Goal: Task Accomplishment & Management: Manage account settings

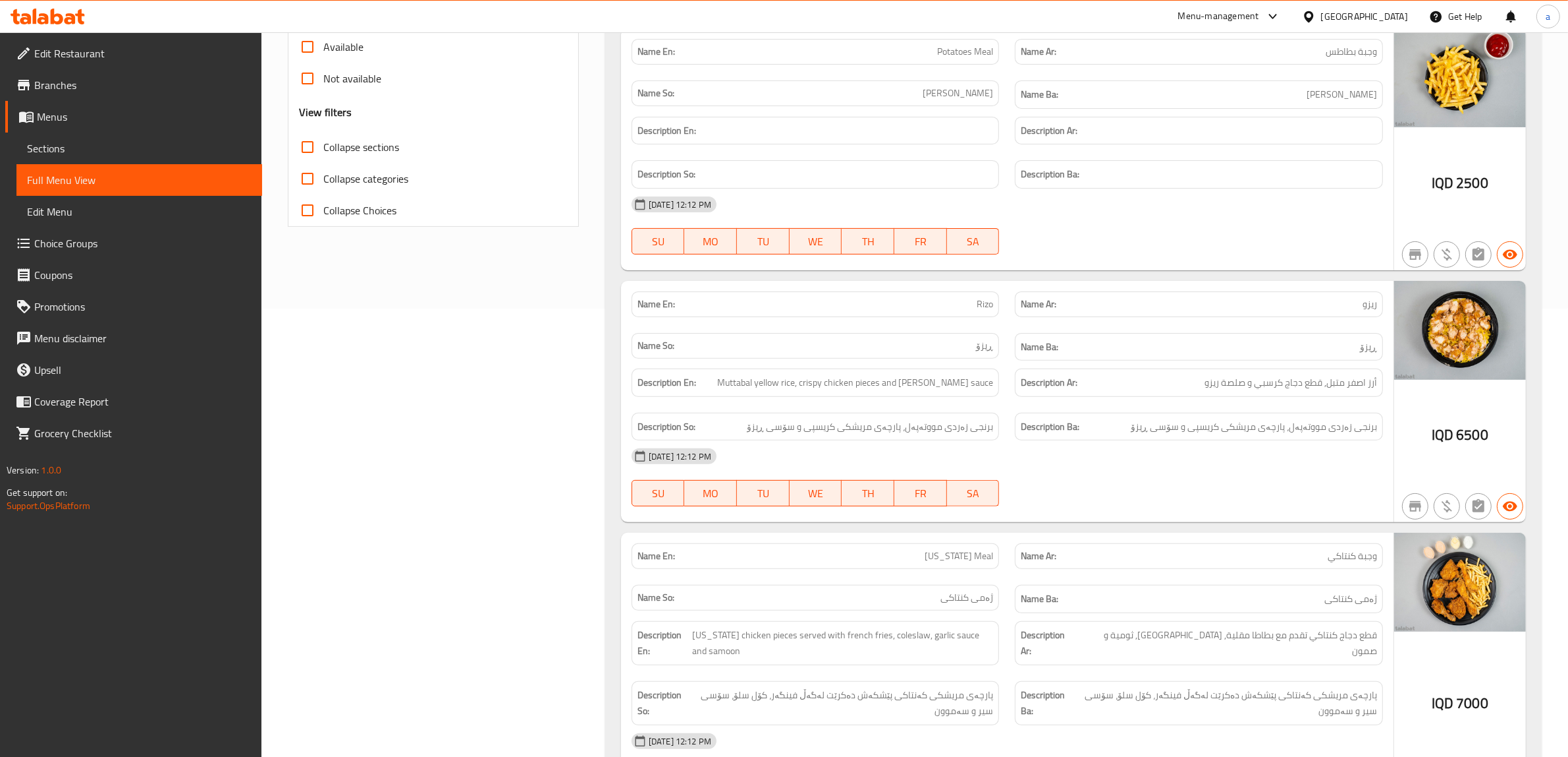
scroll to position [5, 0]
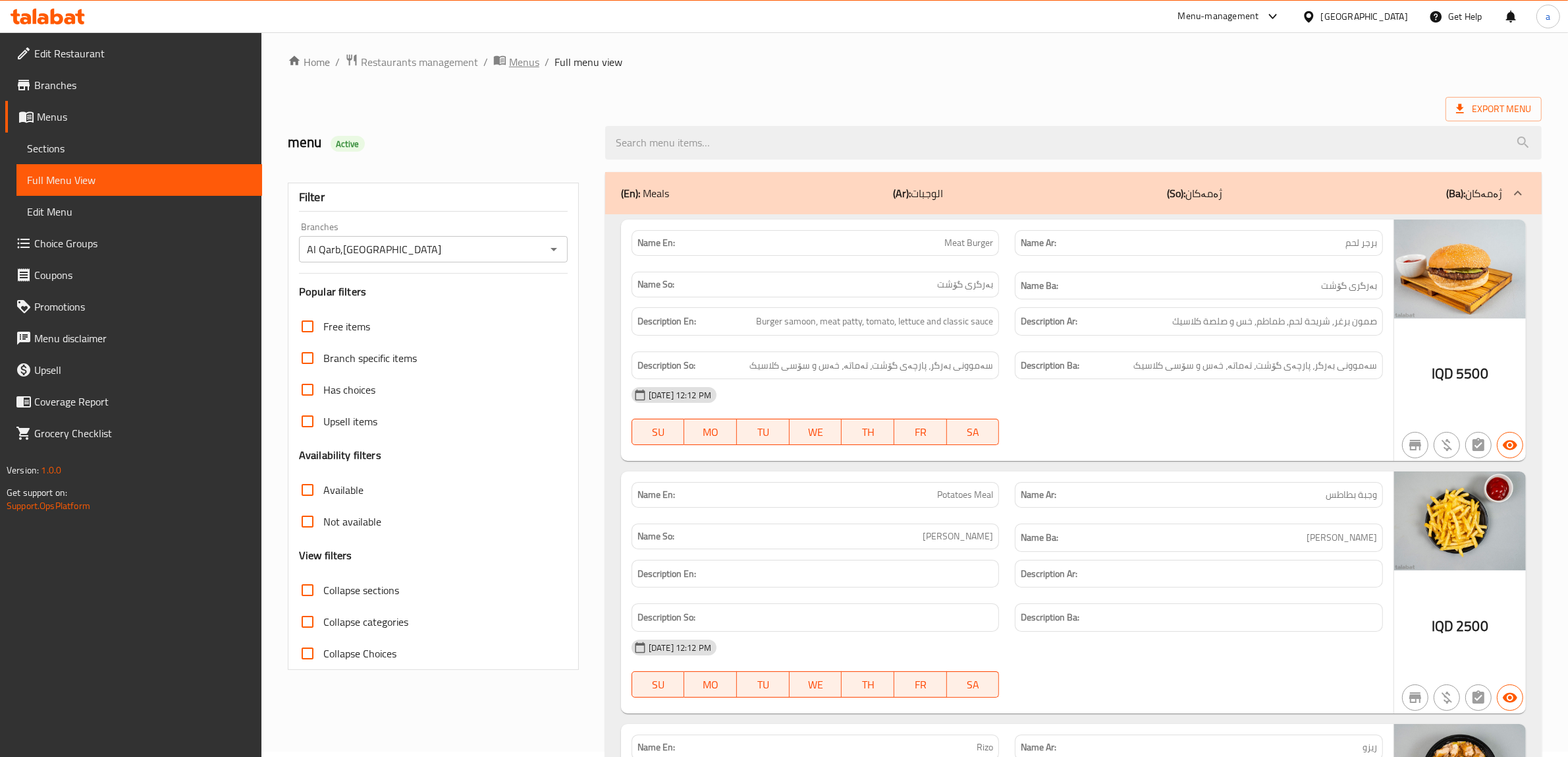
click at [502, 63] on icon "breadcrumb" at bounding box center [500, 60] width 12 height 9
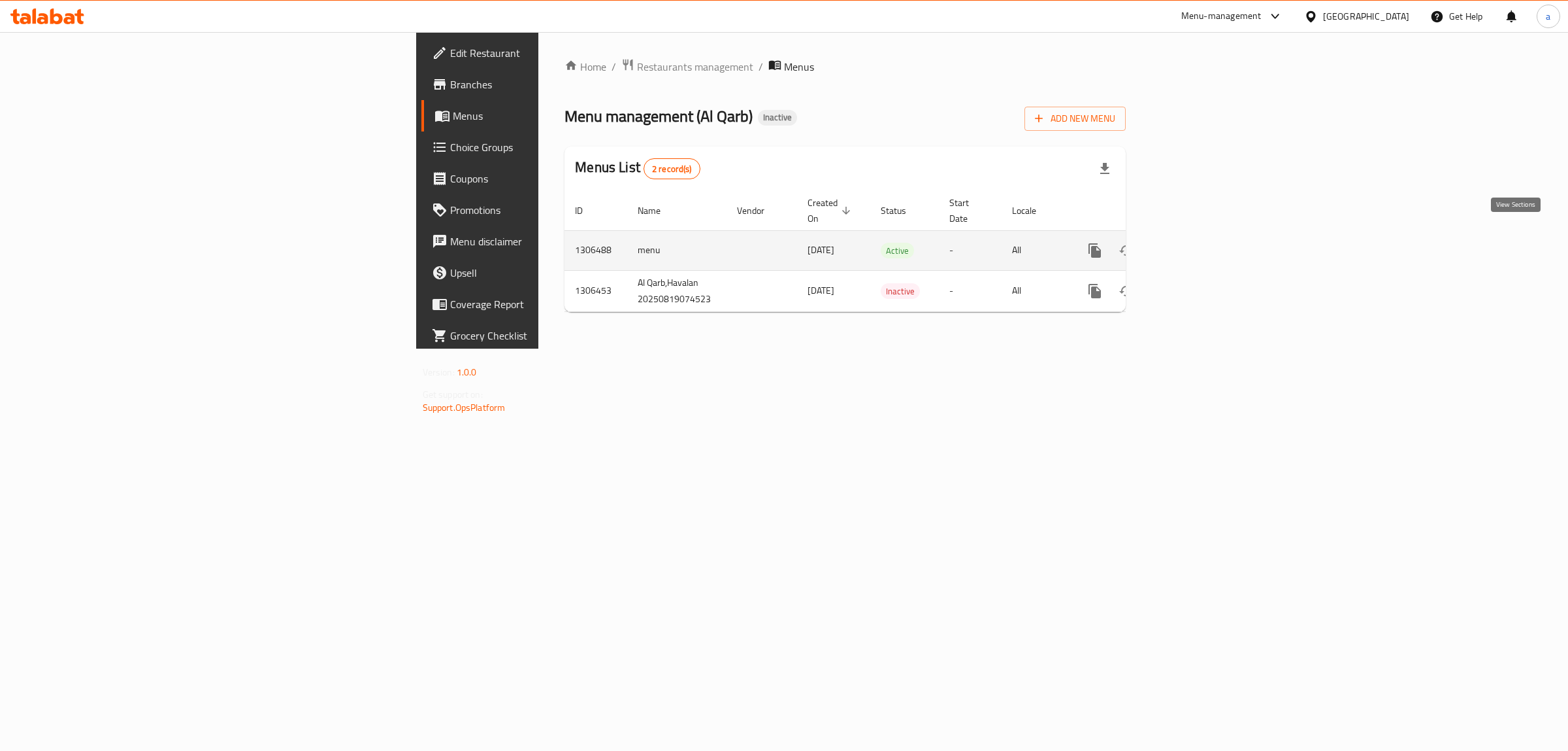
click at [1197, 242] on icon "enhanced table" at bounding box center [1189, 250] width 16 height 16
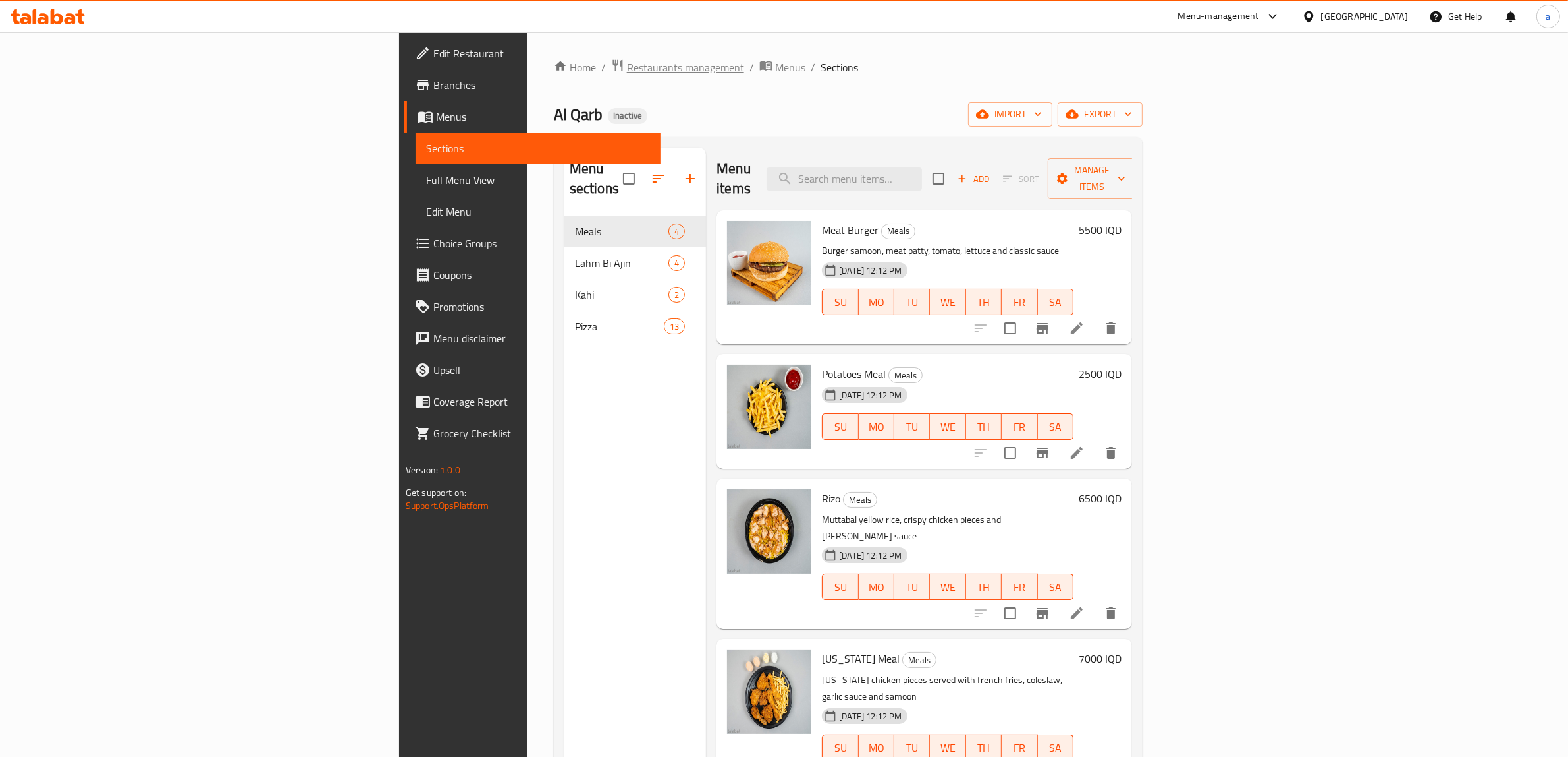
click at [627, 68] on span "Restaurants management" at bounding box center [685, 66] width 117 height 16
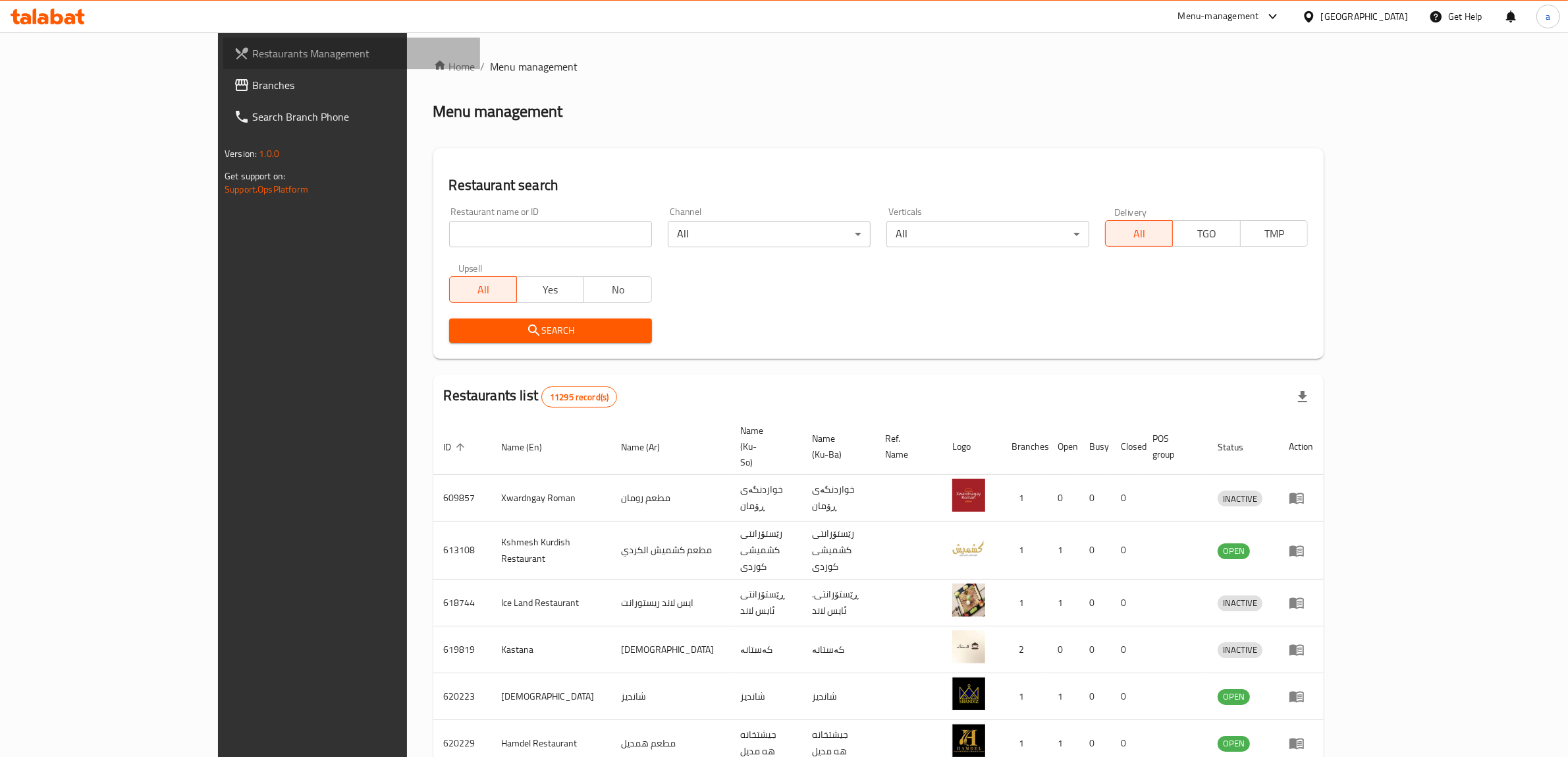
click at [223, 66] on link "Restaurants Management" at bounding box center [351, 53] width 257 height 32
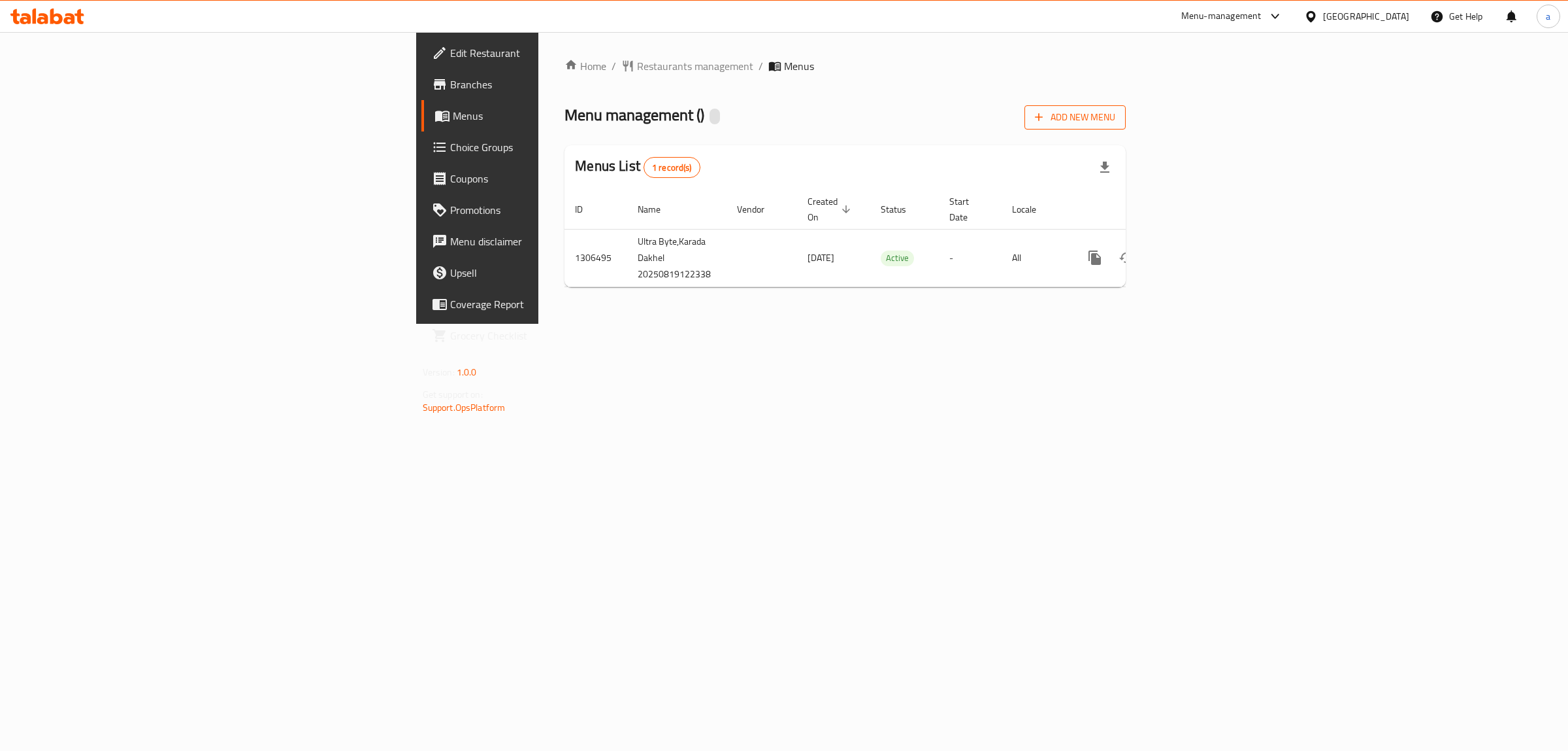
click at [1046, 111] on icon "button" at bounding box center [1039, 117] width 13 height 13
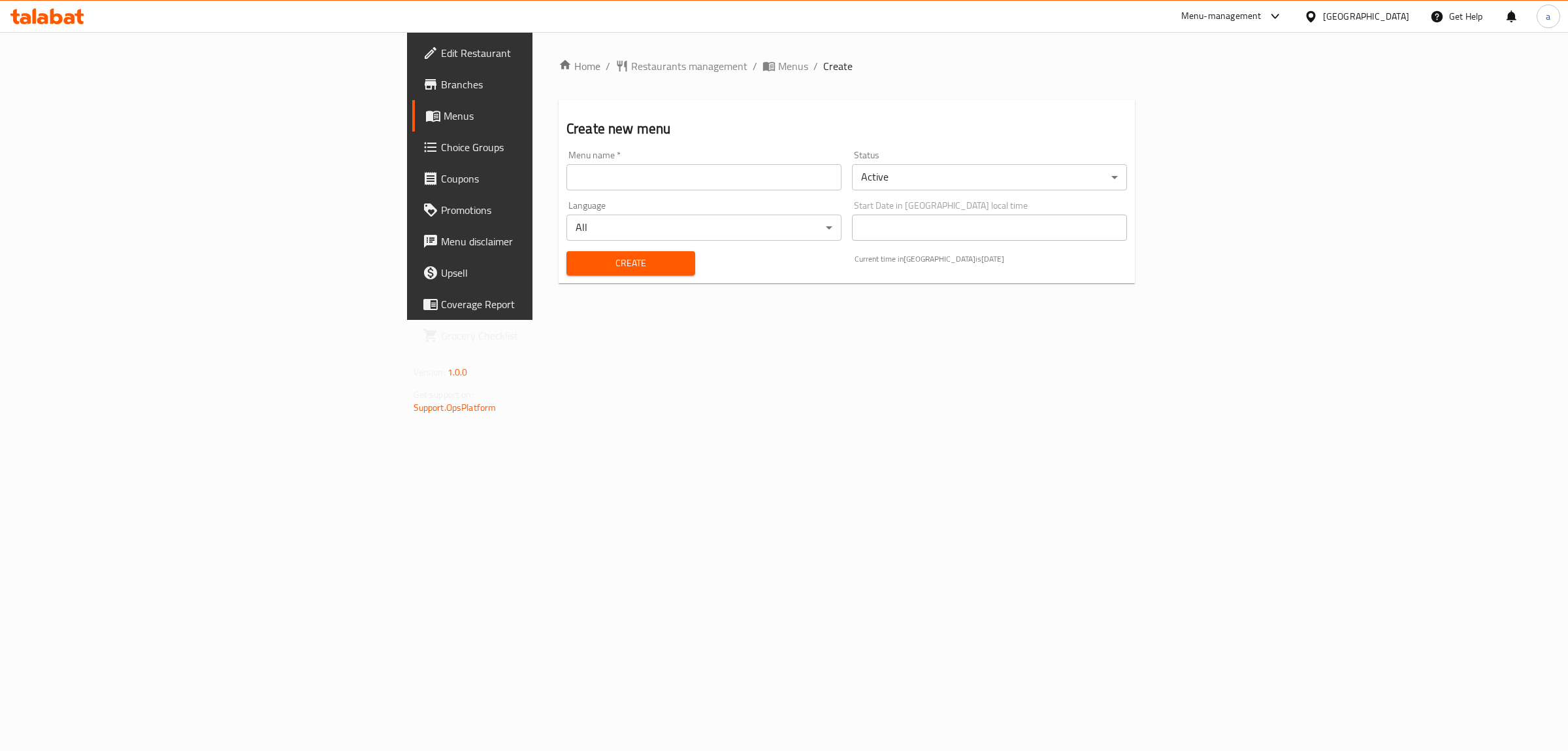
click at [589, 190] on input "text" at bounding box center [704, 177] width 275 height 26
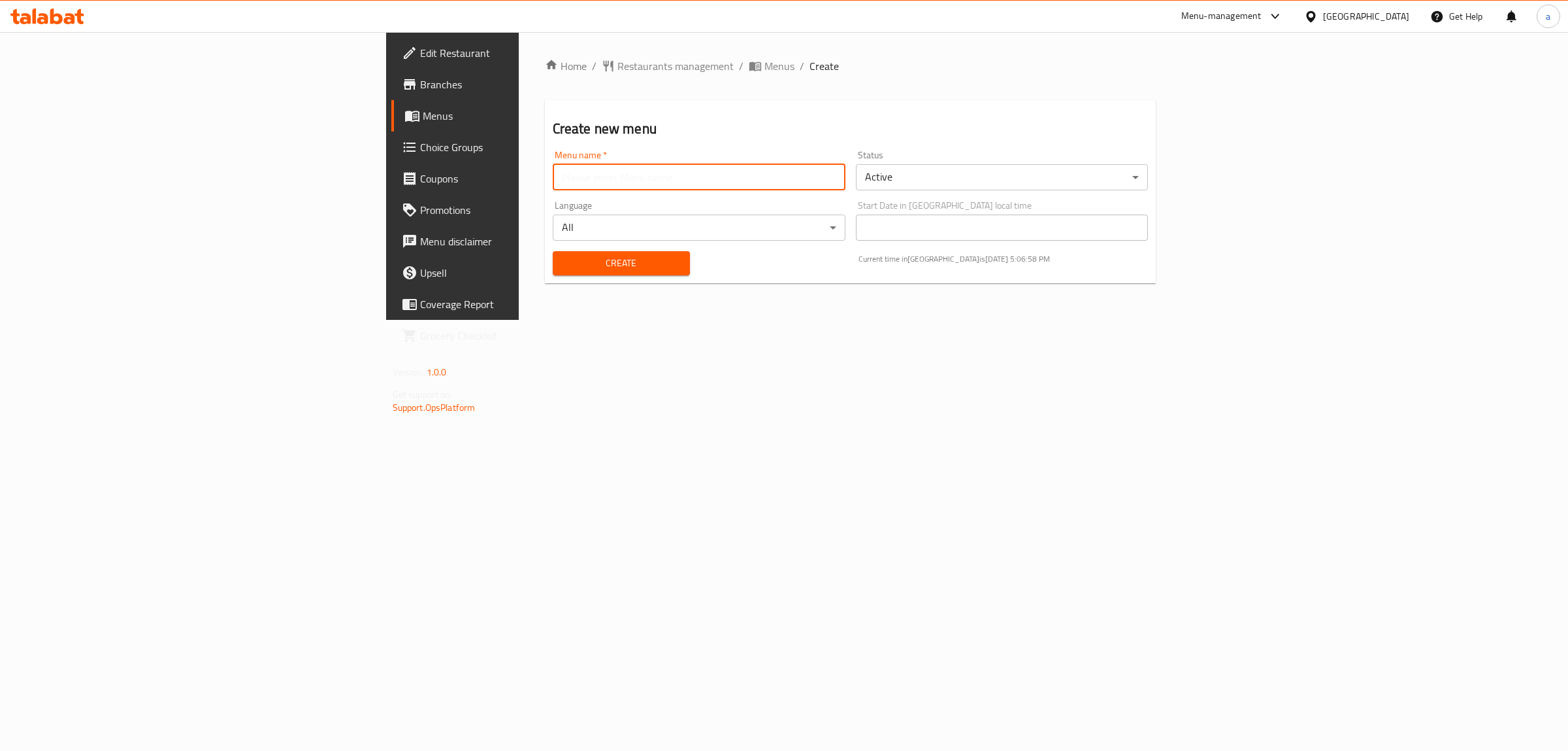
type input "menu"
click at [564, 258] on span "Create" at bounding box center [621, 263] width 116 height 16
click at [765, 68] on span "Menus" at bounding box center [779, 66] width 30 height 16
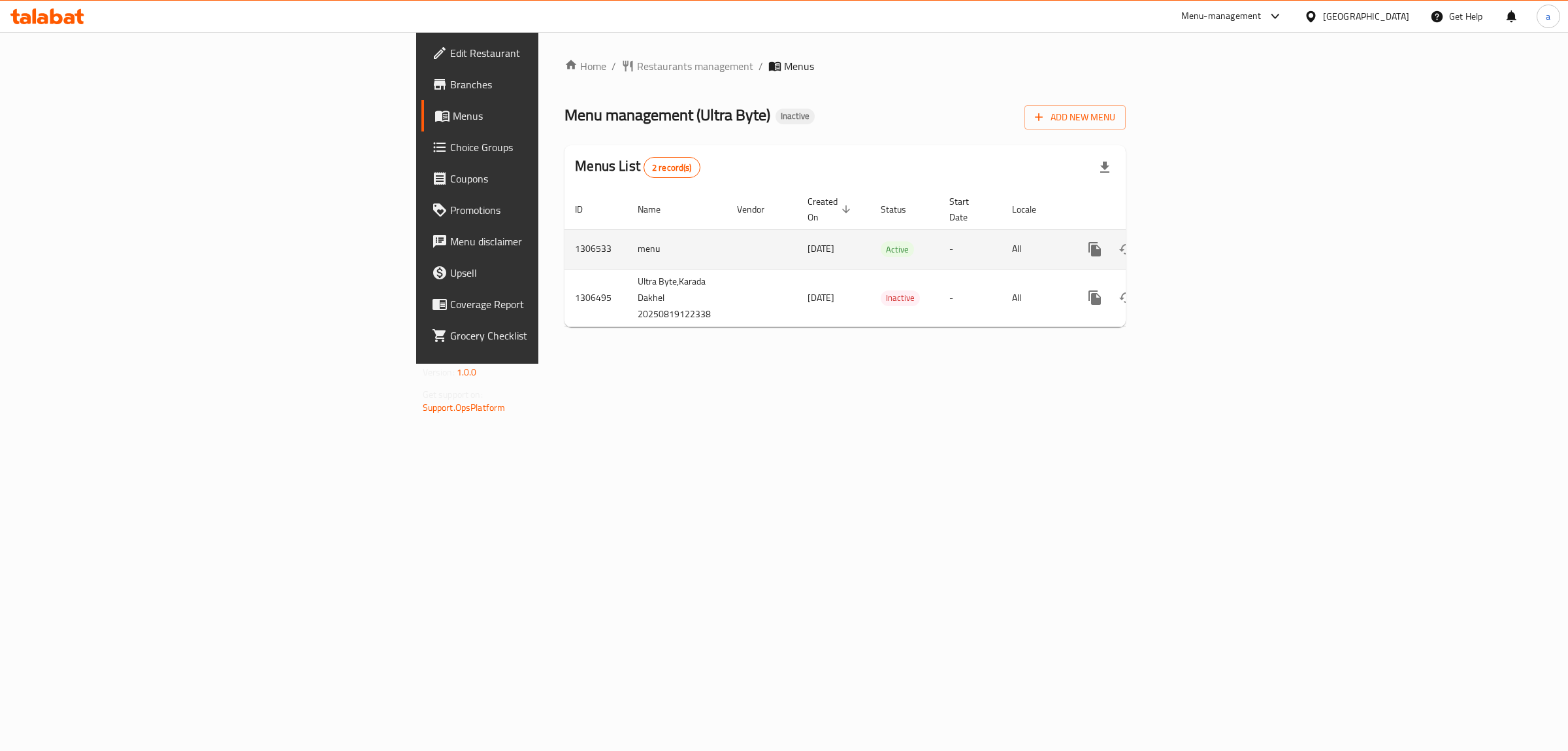
click at [1197, 242] on icon "enhanced table" at bounding box center [1189, 249] width 16 height 16
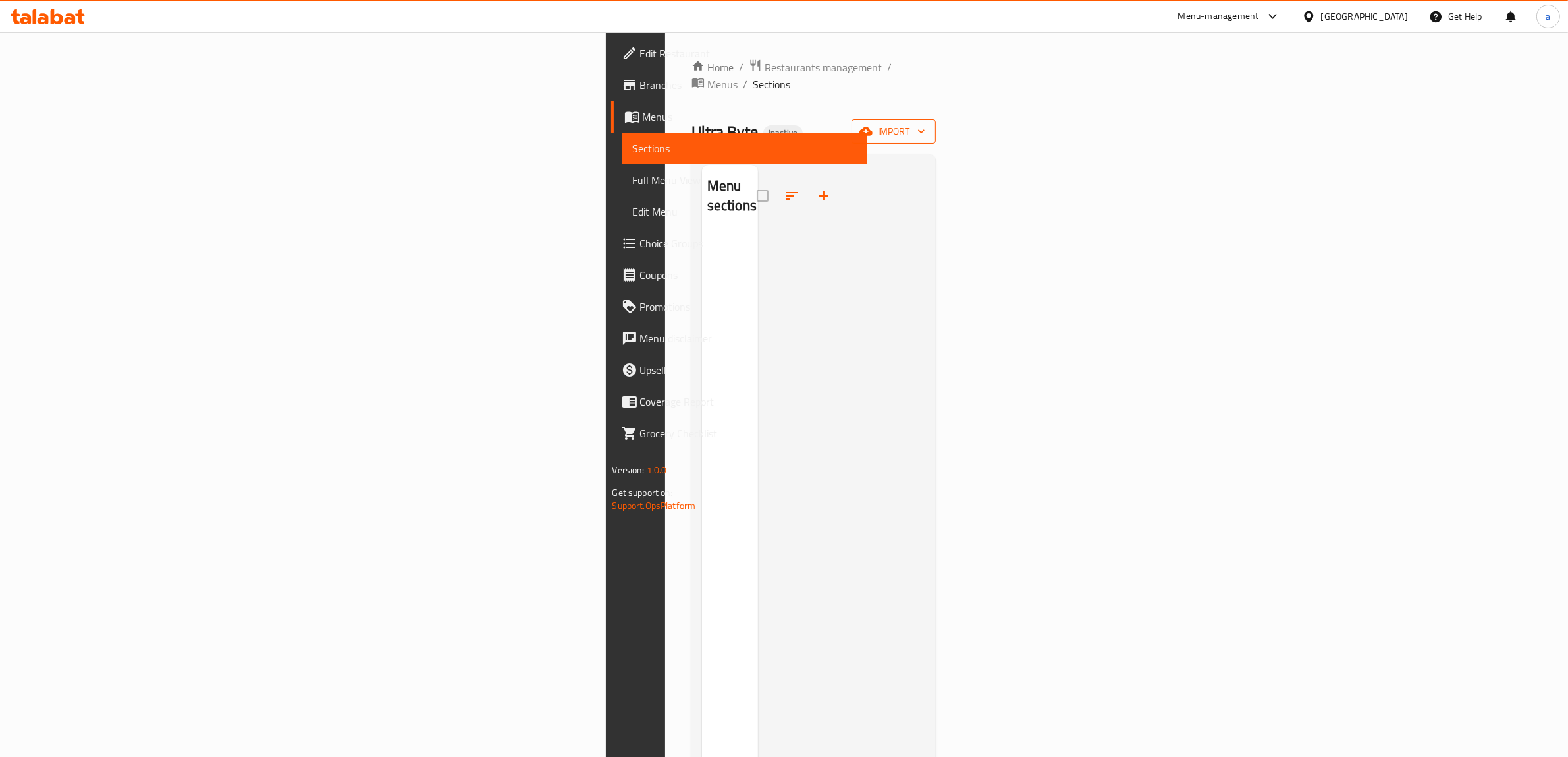
click at [925, 123] on span "import" at bounding box center [894, 131] width 63 height 17
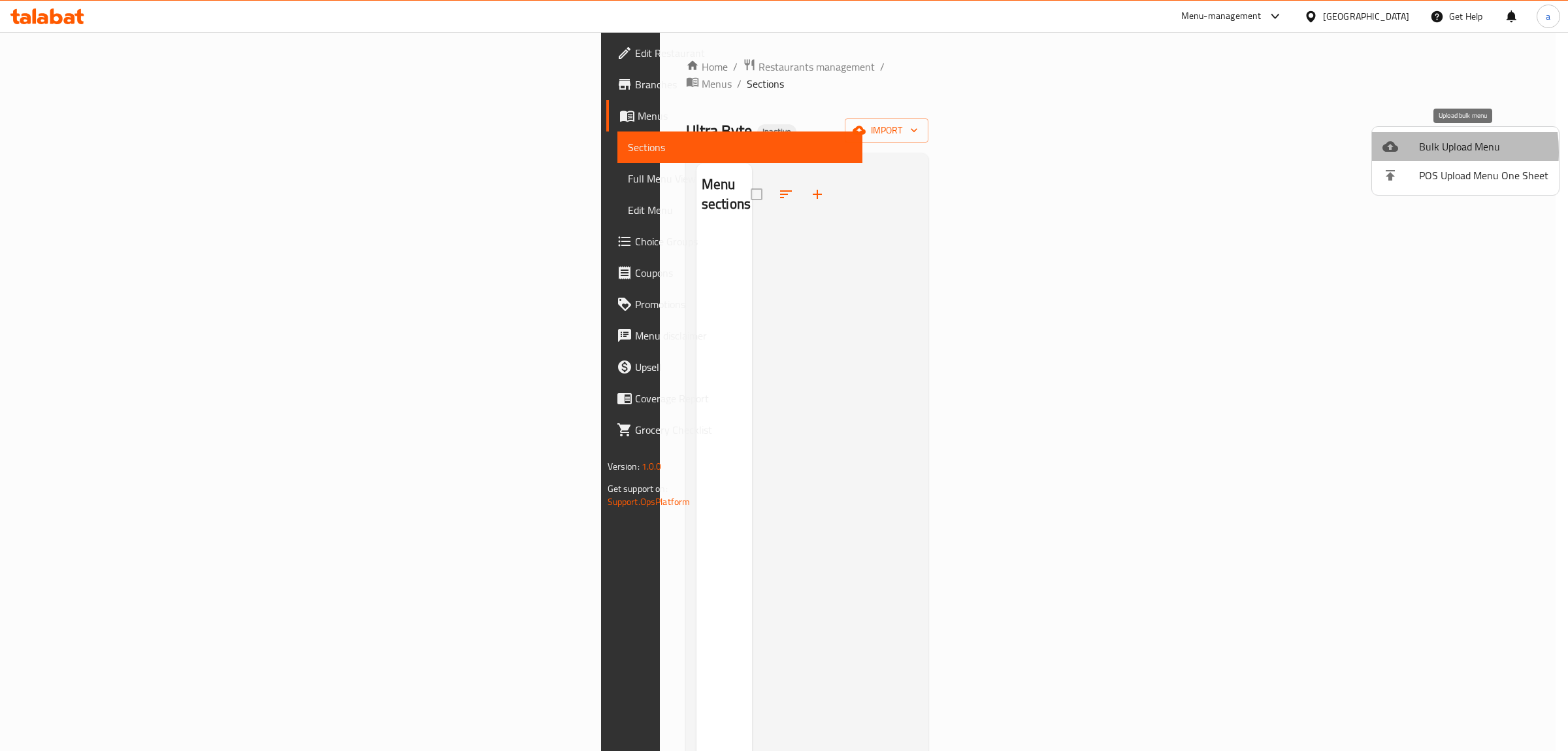
click at [1405, 152] on div at bounding box center [1401, 146] width 36 height 16
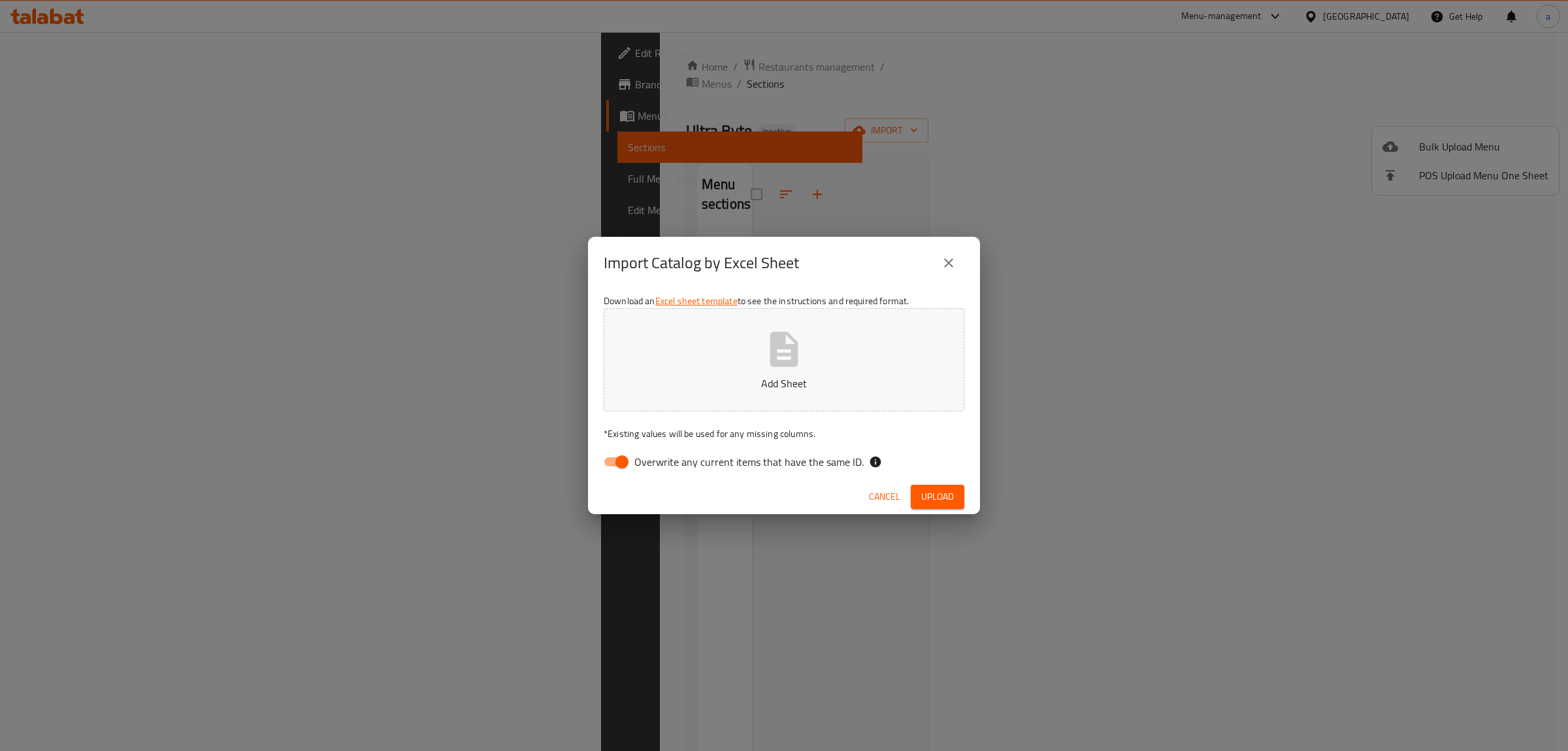
click at [751, 340] on button "Add Sheet" at bounding box center [784, 359] width 361 height 103
click at [621, 456] on input "Overwrite any current items that have the same ID." at bounding box center [622, 462] width 74 height 25
checkbox input "false"
click at [944, 507] on button "Upload" at bounding box center [938, 496] width 54 height 24
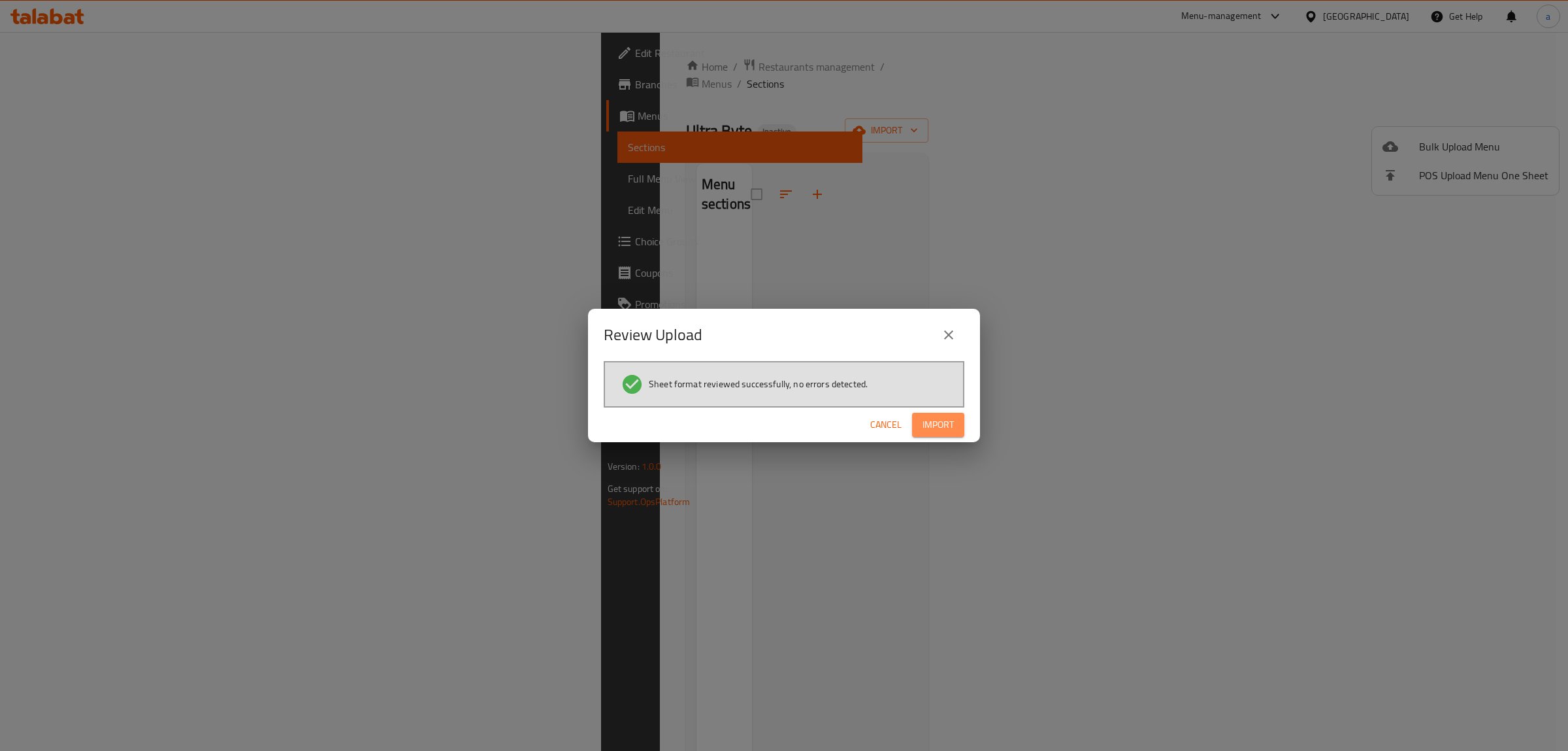
click at [933, 412] on button "Import" at bounding box center [938, 424] width 52 height 24
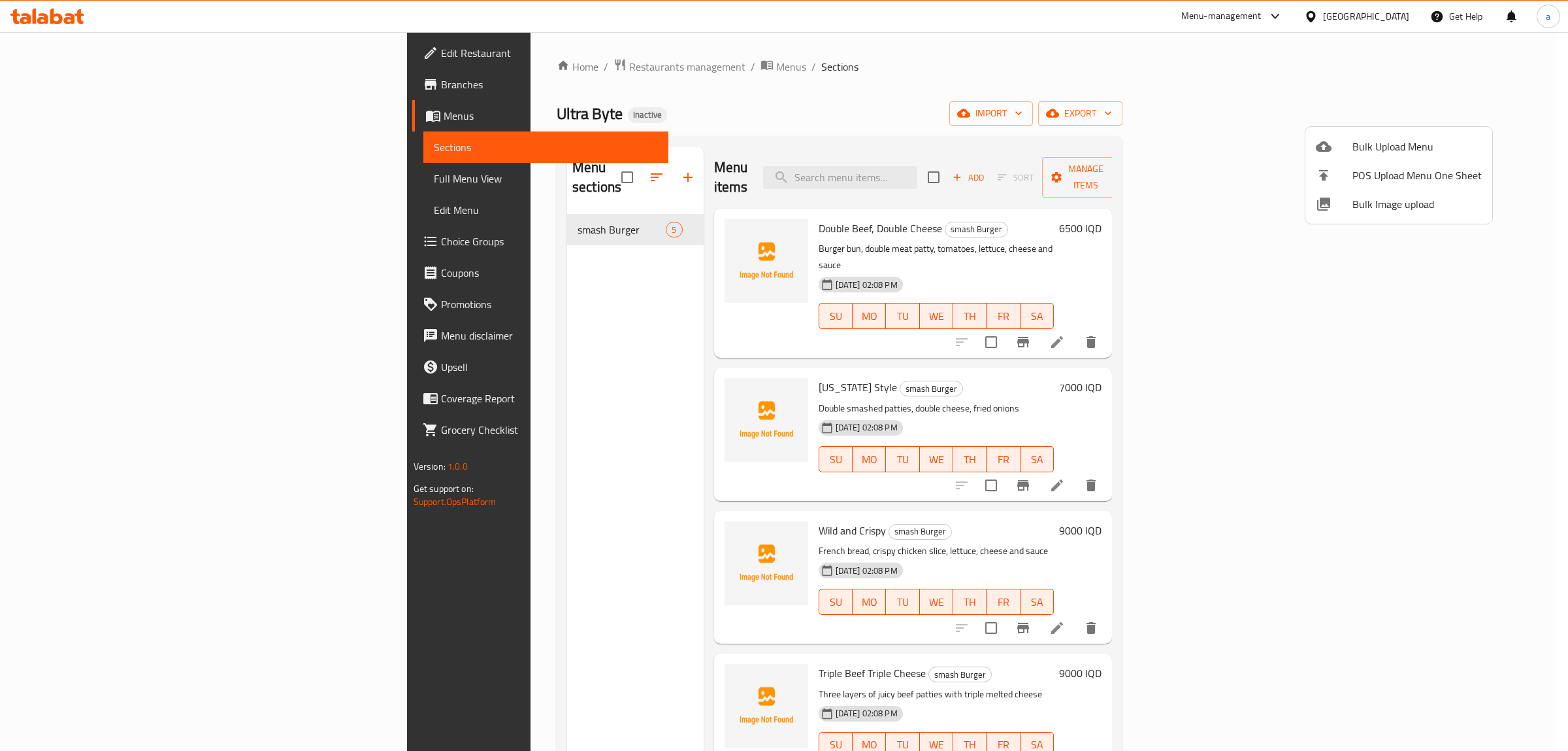
click at [82, 181] on div at bounding box center [784, 375] width 1568 height 751
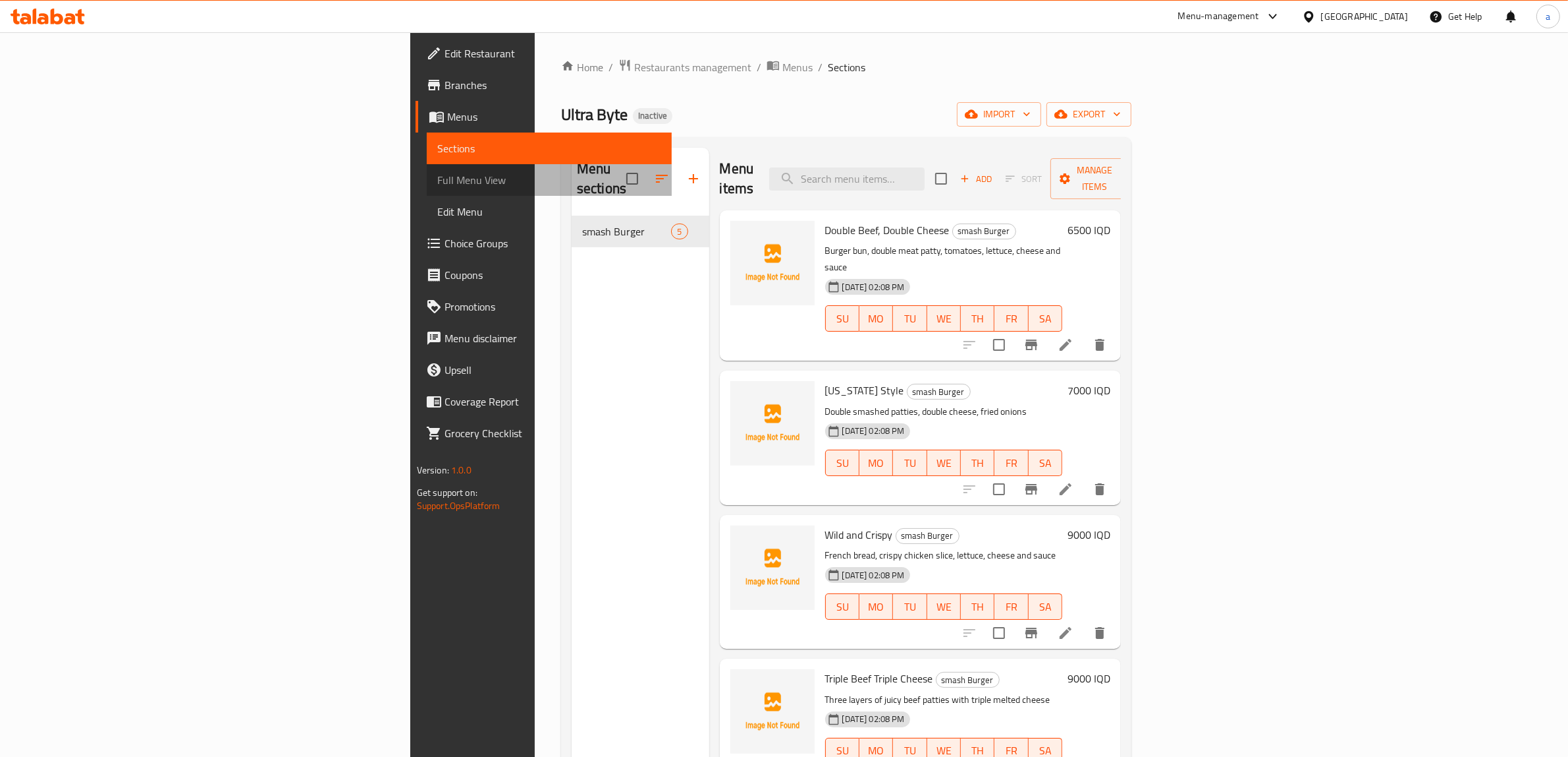
click at [438, 182] on span "Full Menu View" at bounding box center [550, 179] width 224 height 16
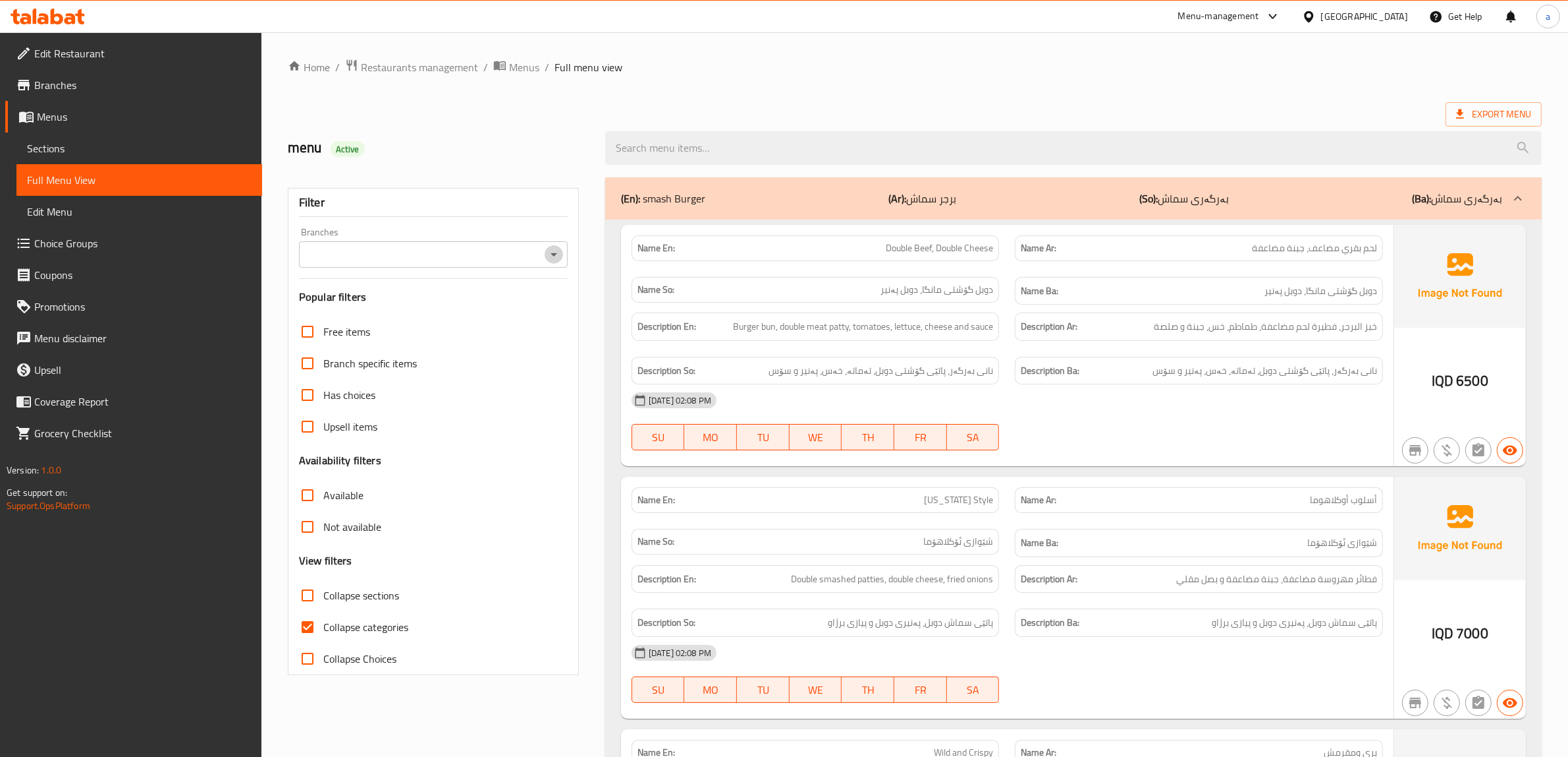
click at [548, 254] on icon "Open" at bounding box center [553, 254] width 16 height 16
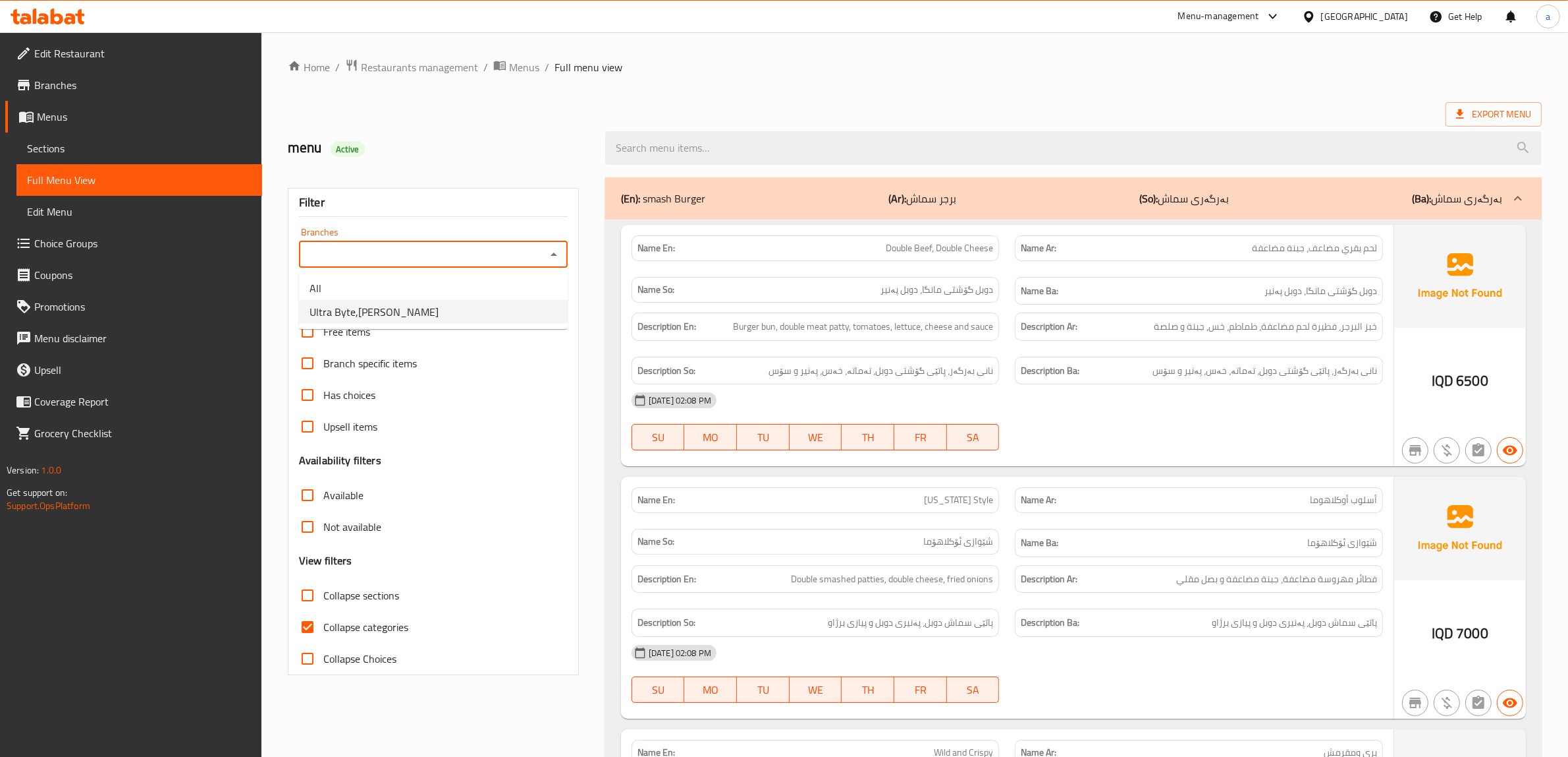
click at [454, 318] on li "Ultra Byte,Karada Dakhel" at bounding box center [434, 312] width 269 height 24
type input "Ultra Byte,Karada Dakhel"
click at [132, 139] on link "Sections" at bounding box center [140, 148] width 246 height 32
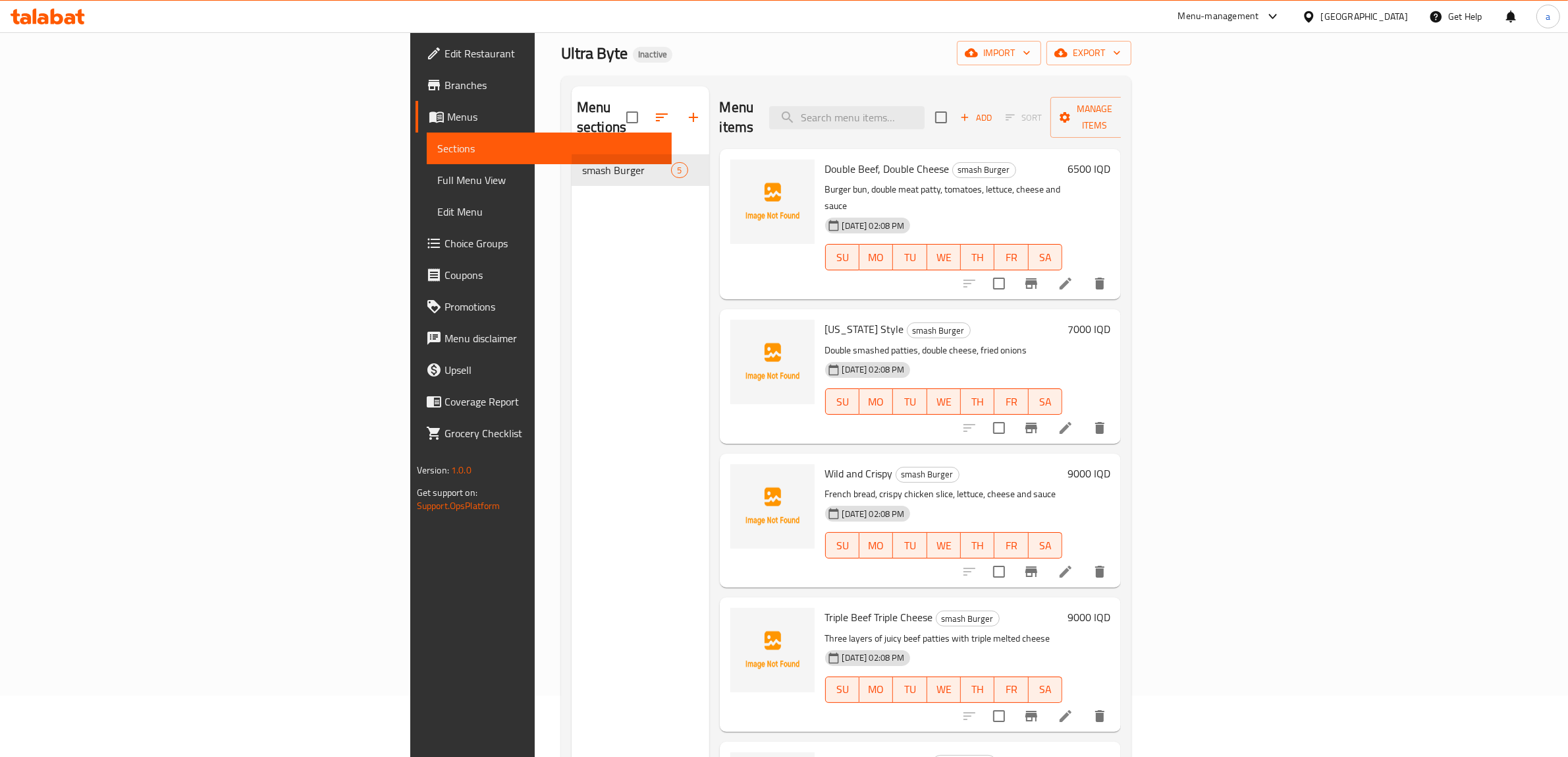
scroll to position [137, 0]
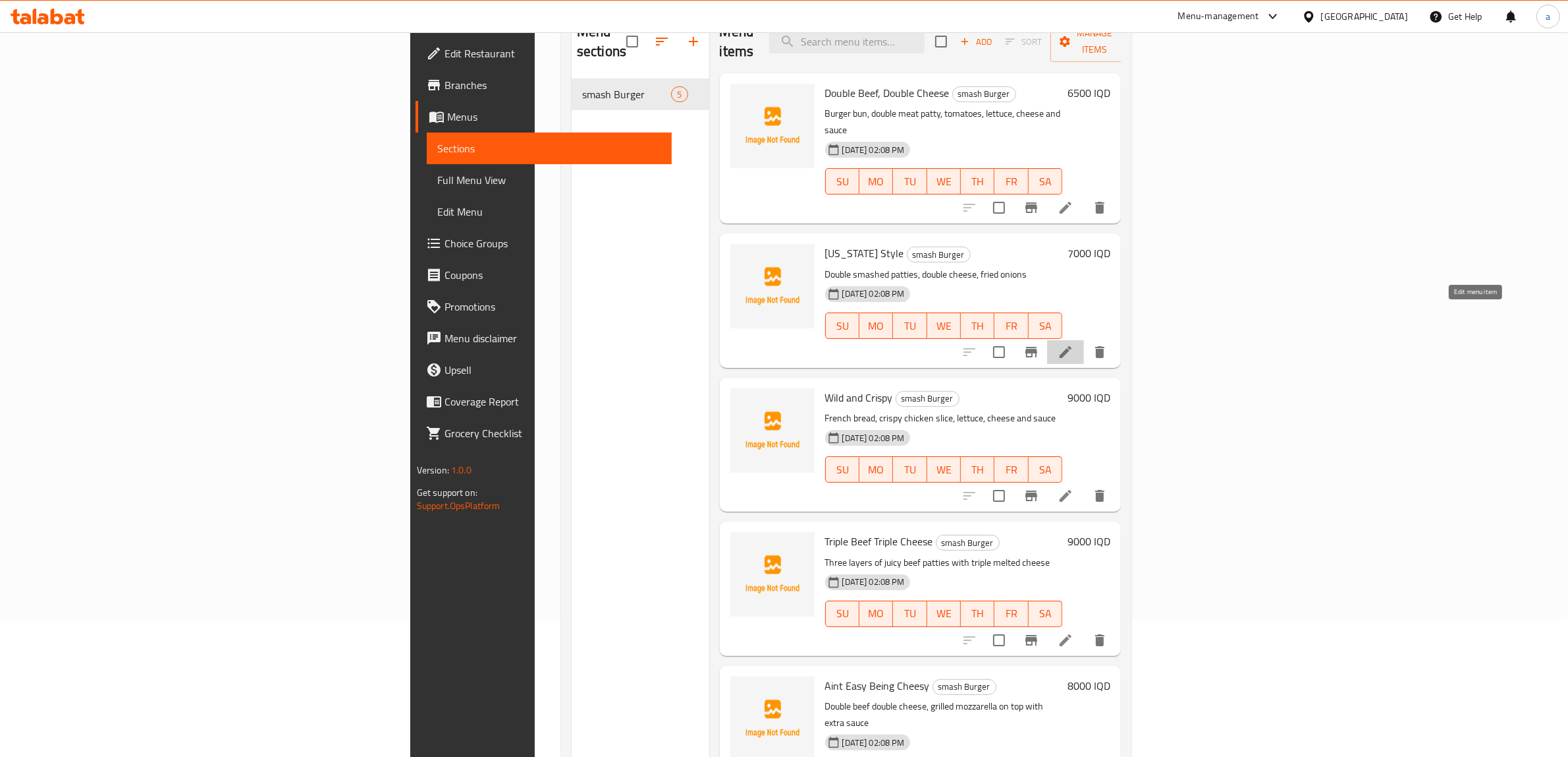
click at [1074, 344] on icon at bounding box center [1066, 351] width 16 height 16
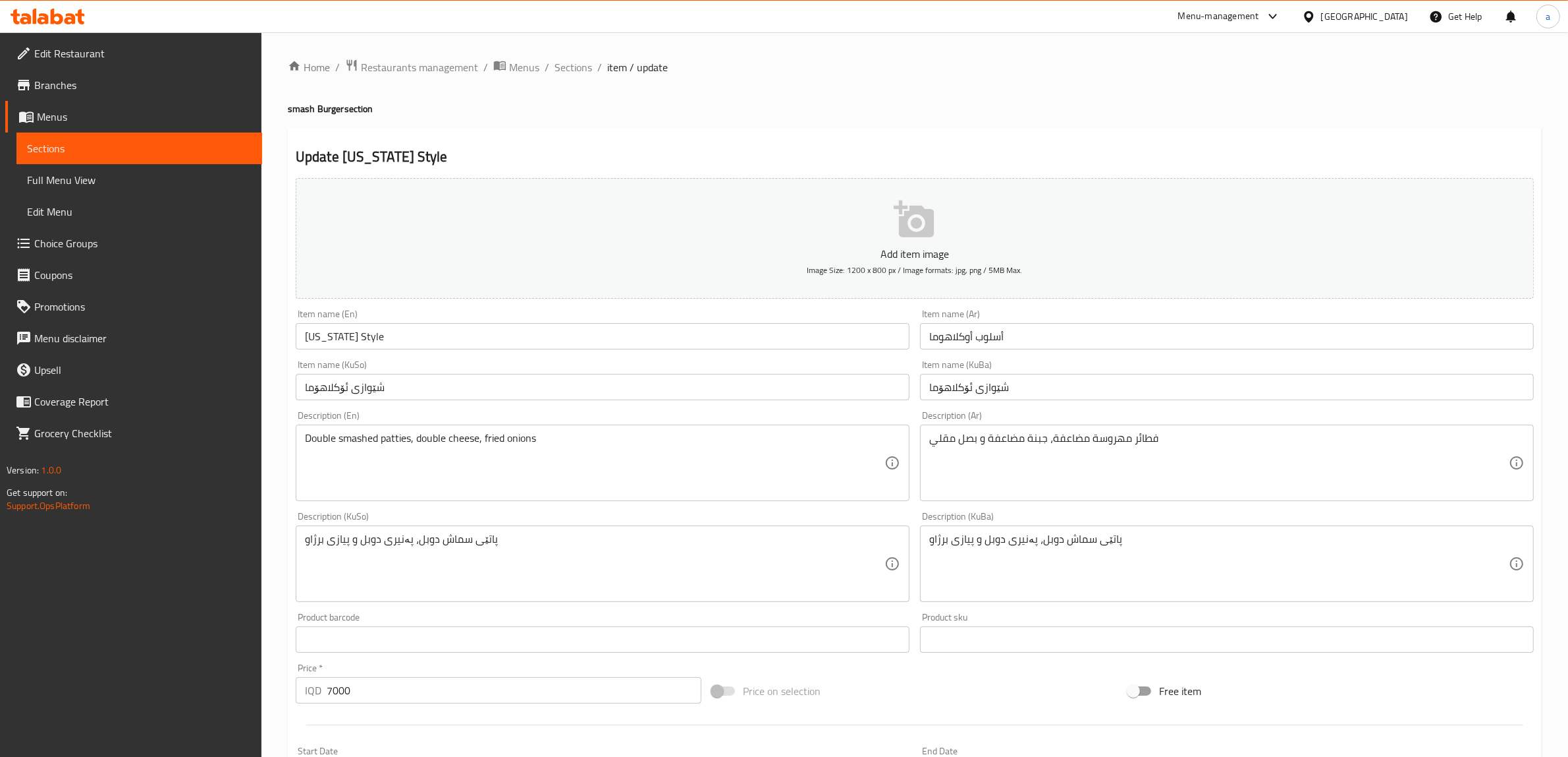
click at [362, 332] on input "Oklahoma Style" at bounding box center [602, 337] width 614 height 27
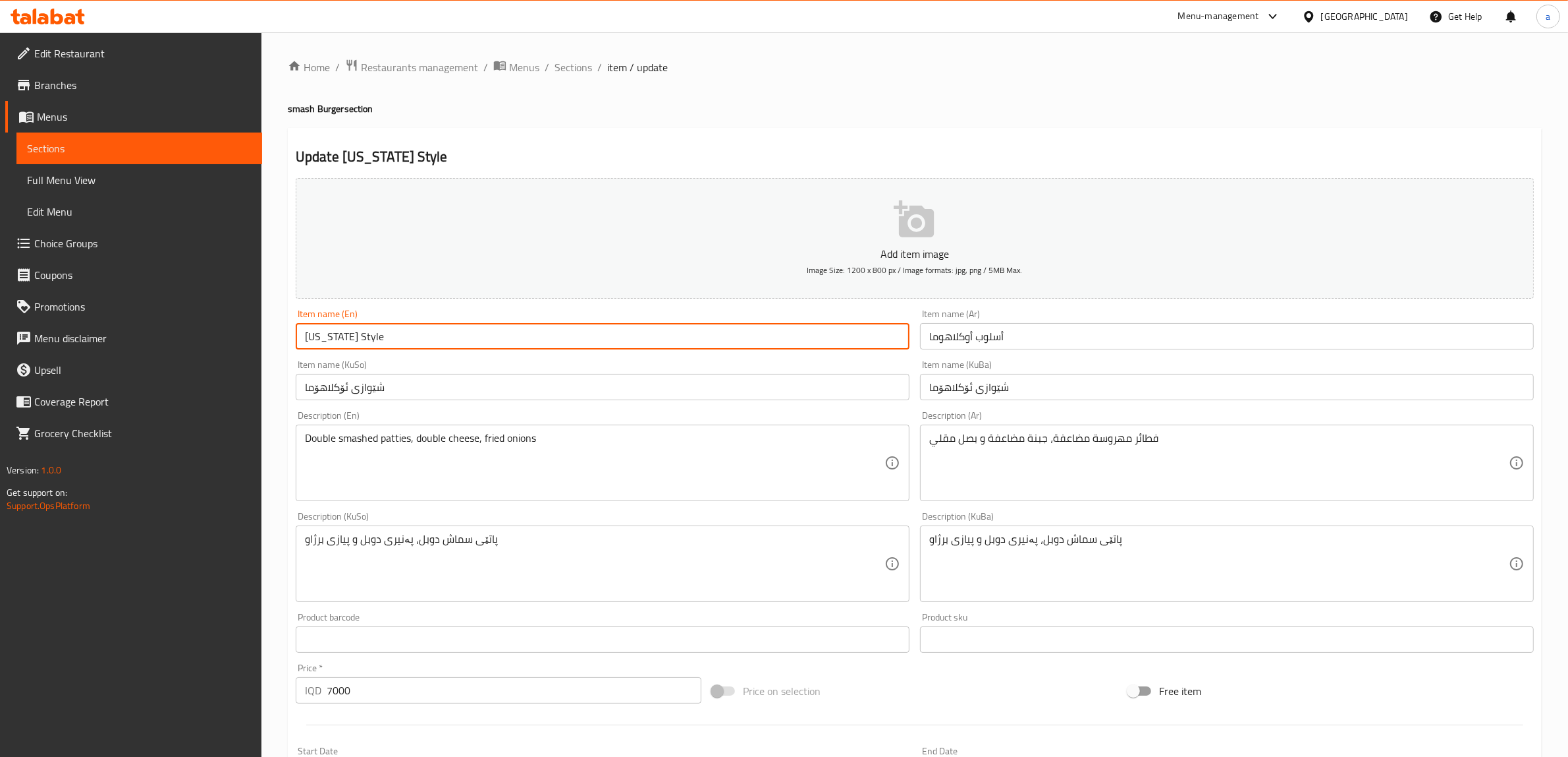
click at [362, 332] on input "Oklahoma Style" at bounding box center [602, 337] width 614 height 27
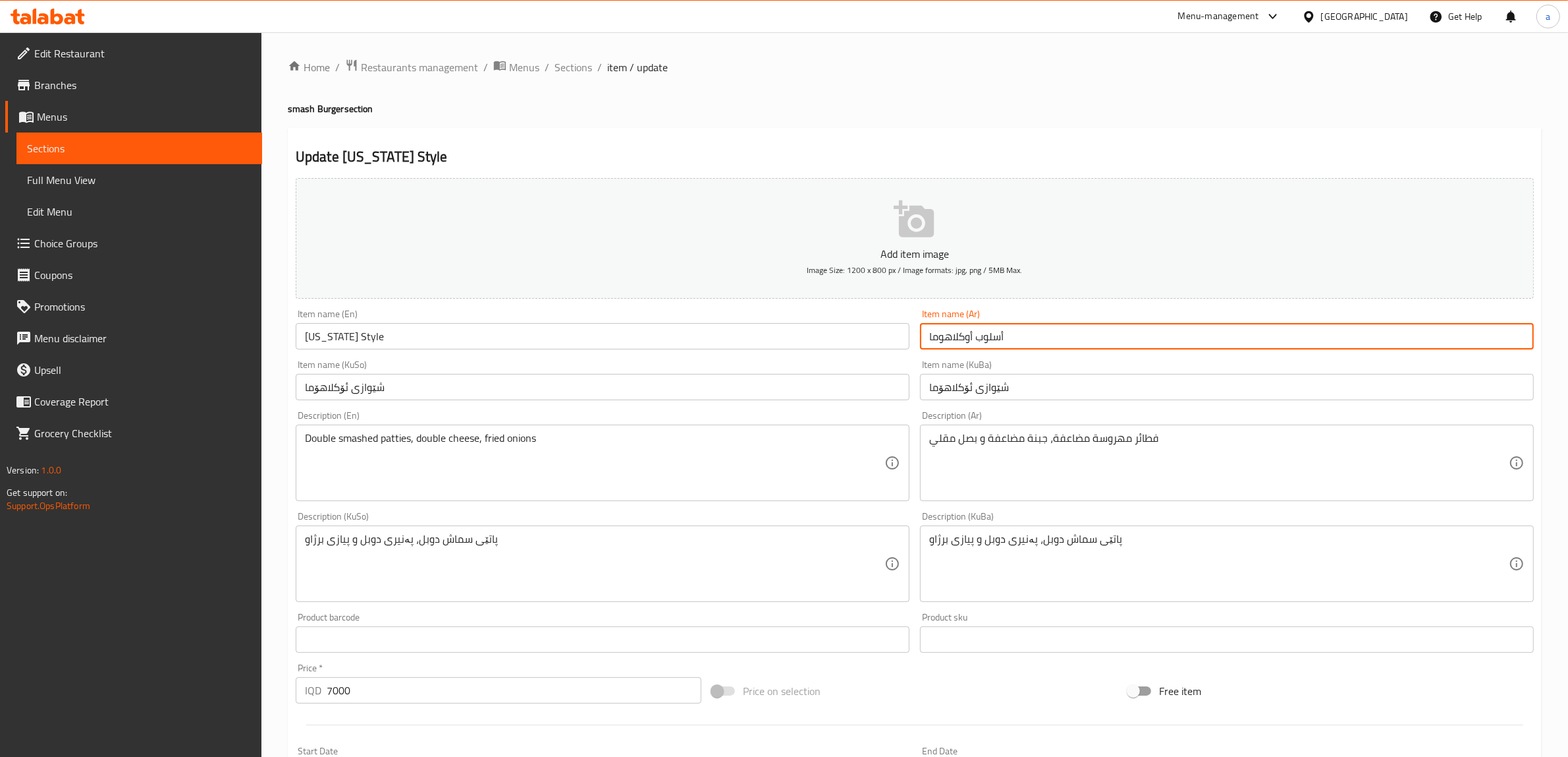
drag, startPoint x: 1005, startPoint y: 334, endPoint x: 976, endPoint y: 338, distance: 29.3
click at [976, 338] on input "أسلوب أوكلاهوما" at bounding box center [1227, 337] width 614 height 27
paste input "تايل"
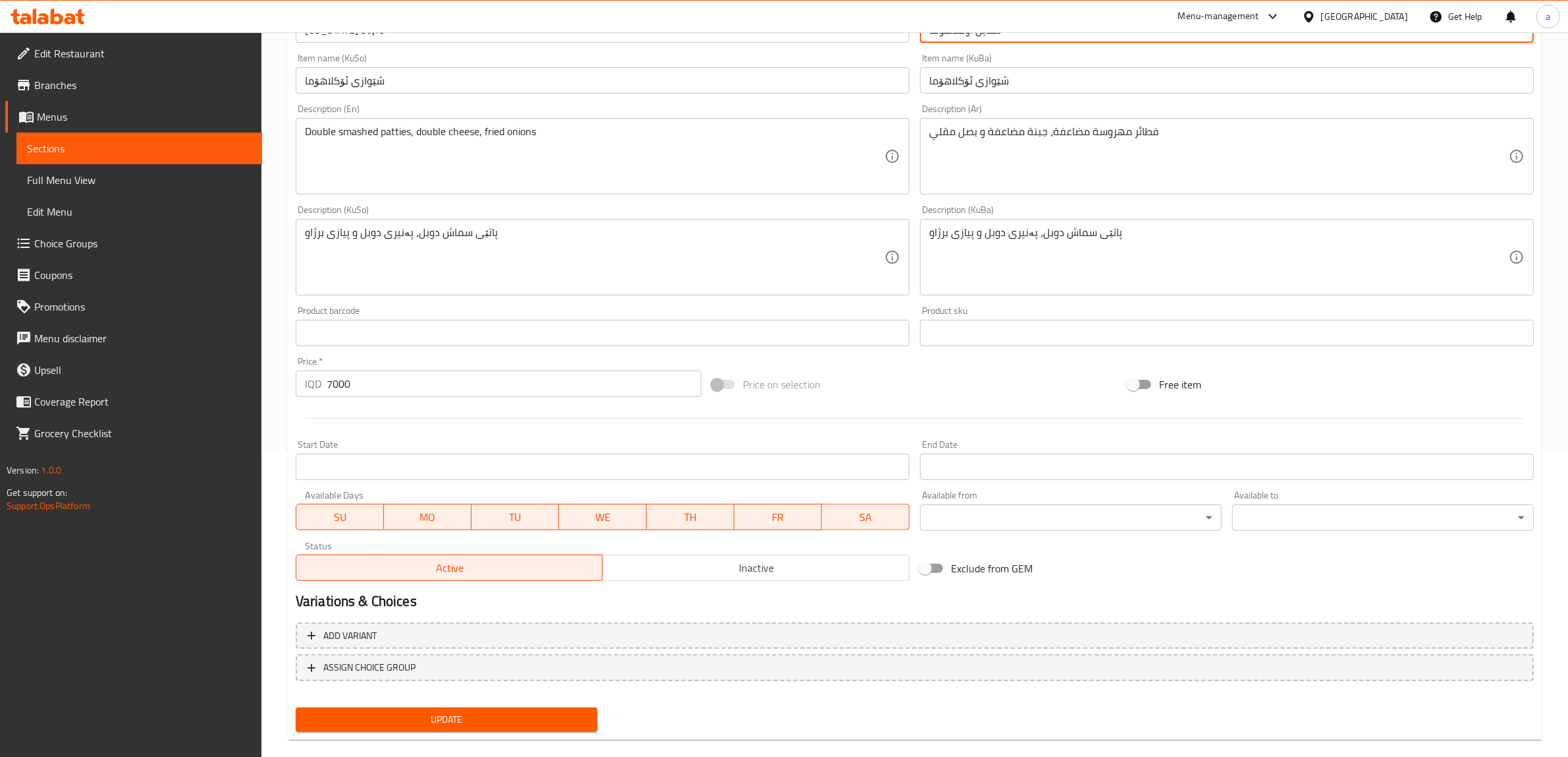
scroll to position [323, 0]
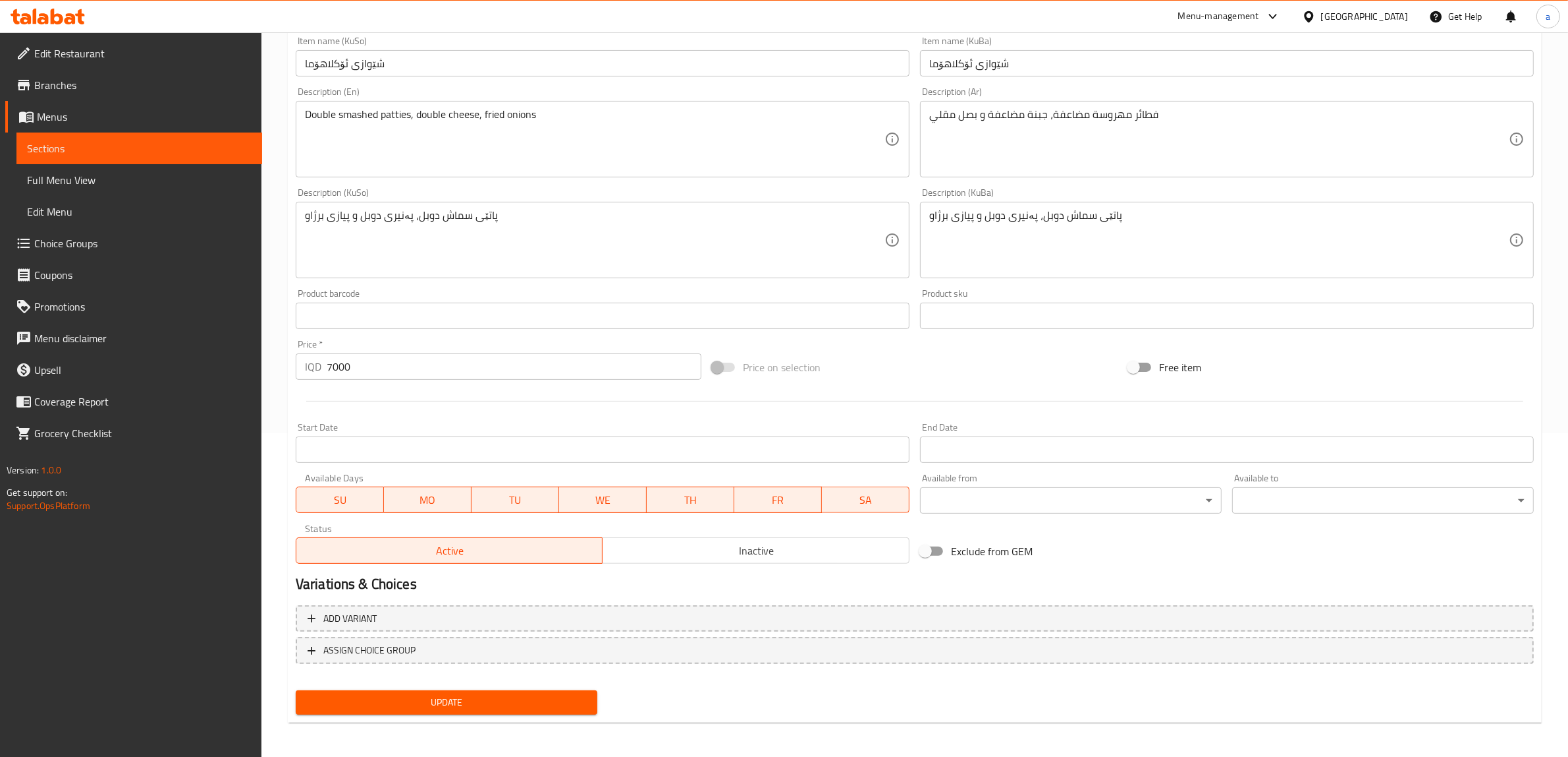
type input "ستايل أوكلاهوما"
click at [536, 700] on span "Update" at bounding box center [447, 702] width 281 height 17
click at [130, 182] on span "Full Menu View" at bounding box center [140, 179] width 224 height 16
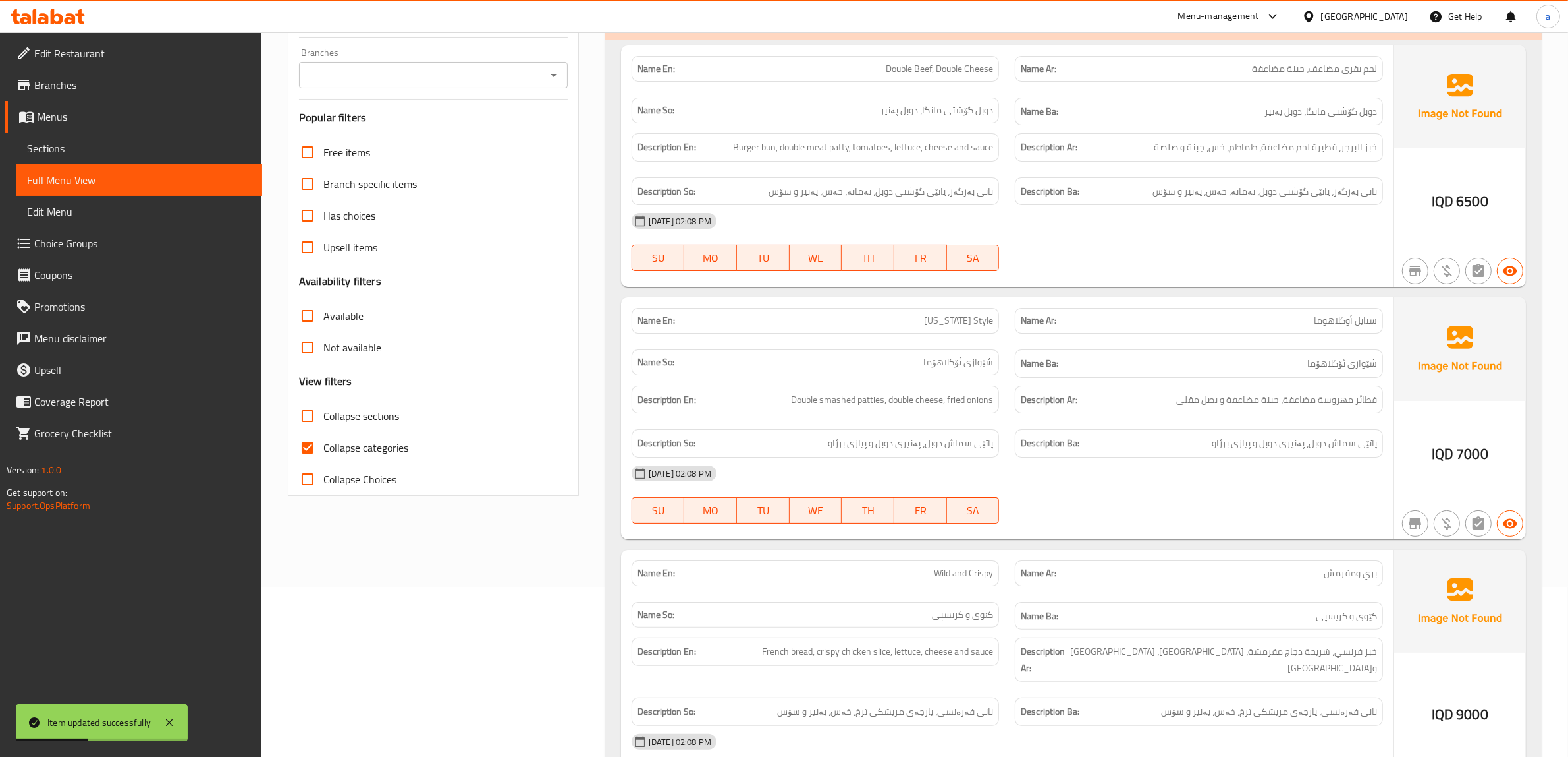
scroll to position [49, 0]
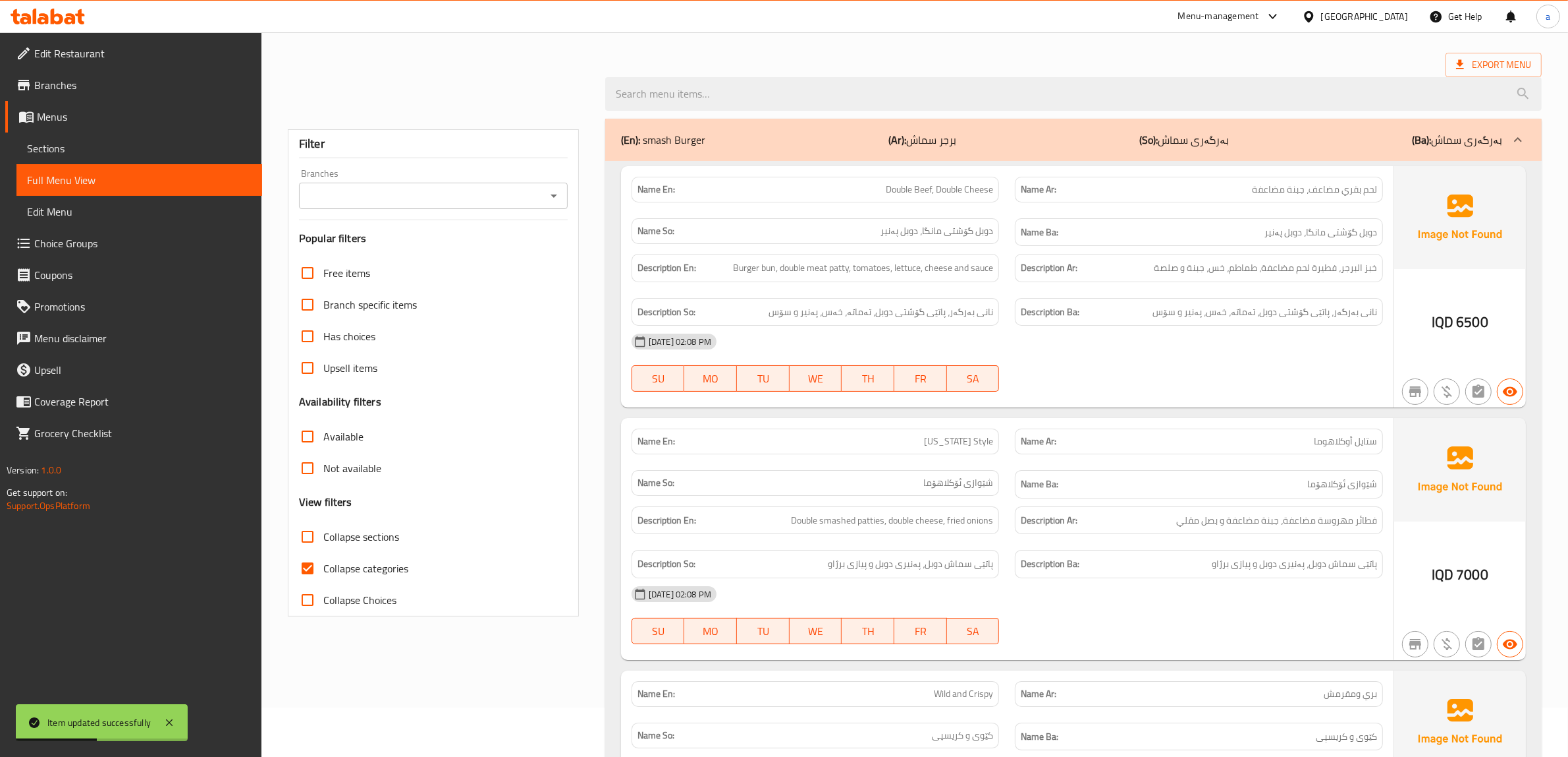
click at [488, 204] on input "Branches" at bounding box center [423, 195] width 239 height 18
click at [483, 258] on li "Ultra Byte,Karada Dakhel" at bounding box center [434, 253] width 269 height 24
type input "Ultra Byte,Karada Dakhel"
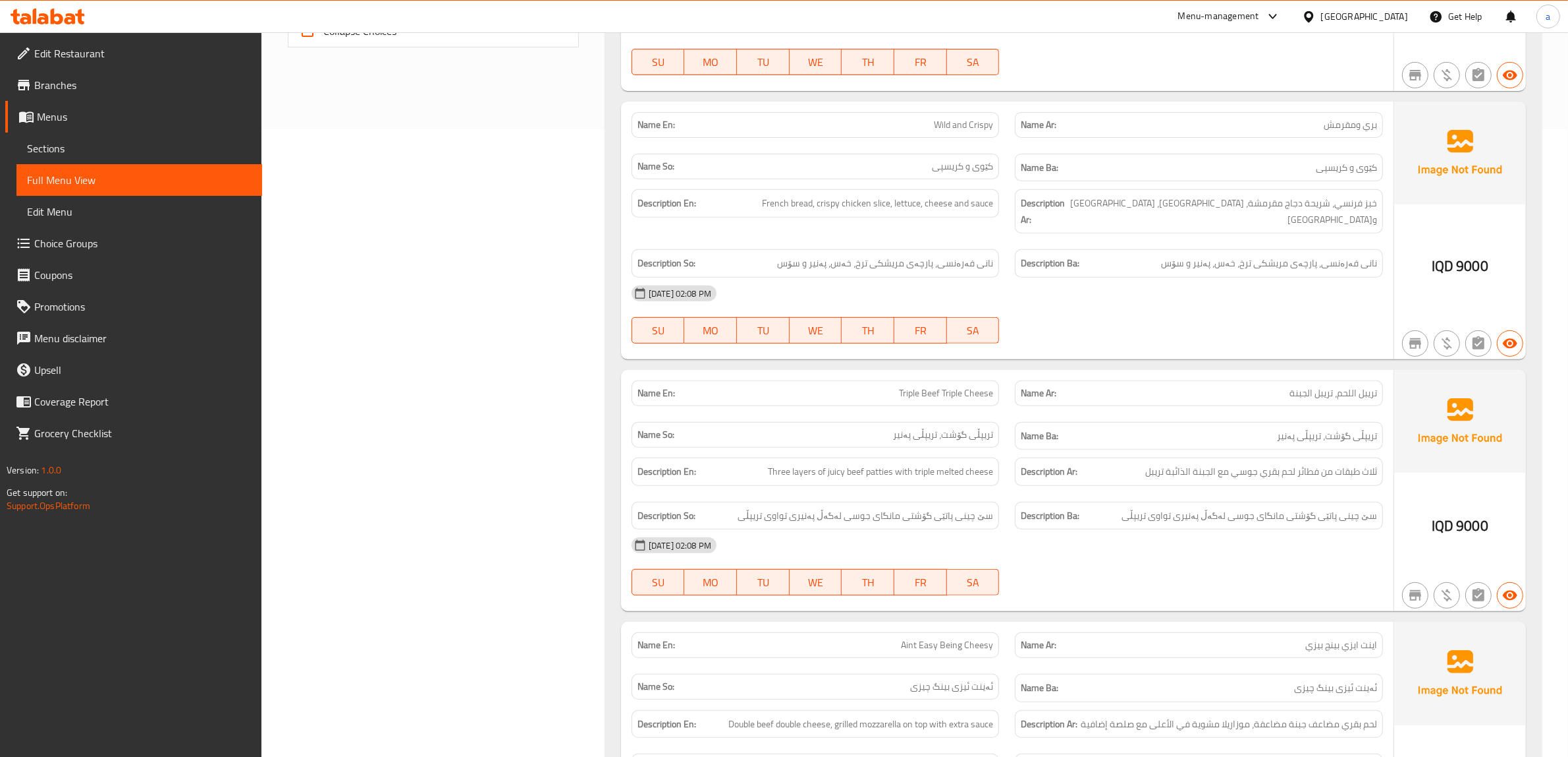
scroll to position [502, 0]
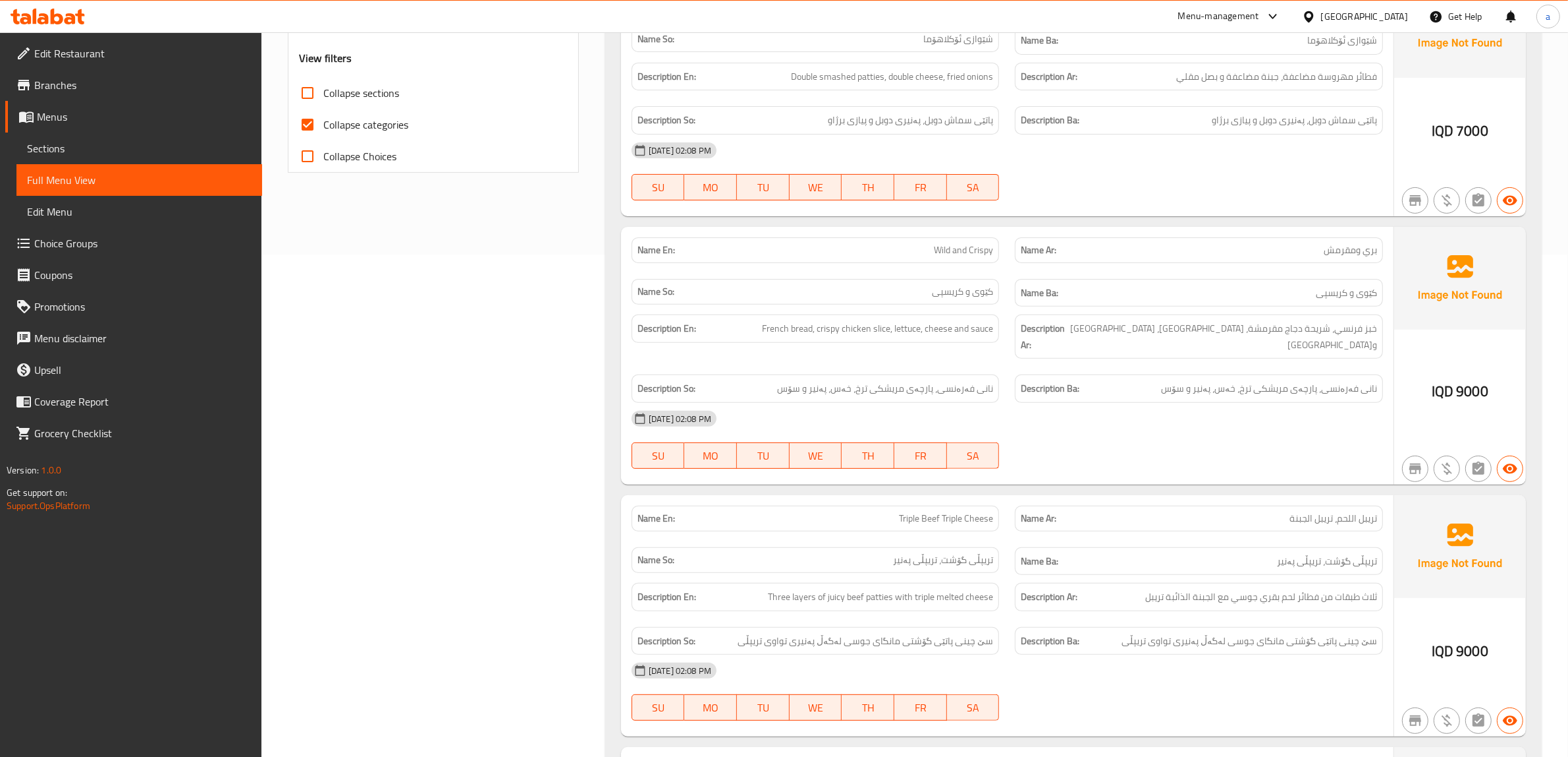
click at [1368, 301] on span "کێوی و کریسپی" at bounding box center [1347, 293] width 61 height 17
copy span "کێوی"
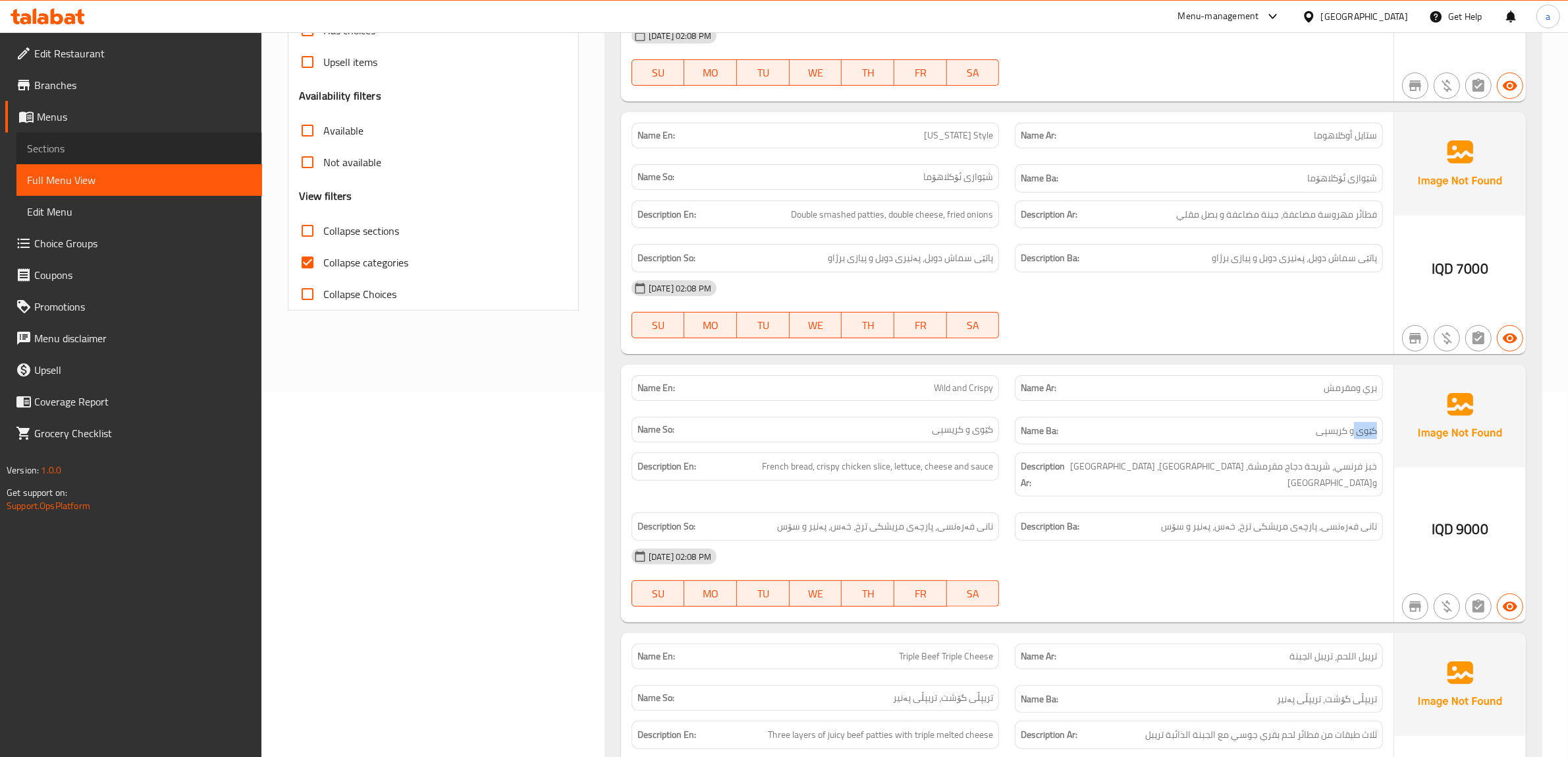
click at [93, 144] on span "Sections" at bounding box center [140, 148] width 224 height 16
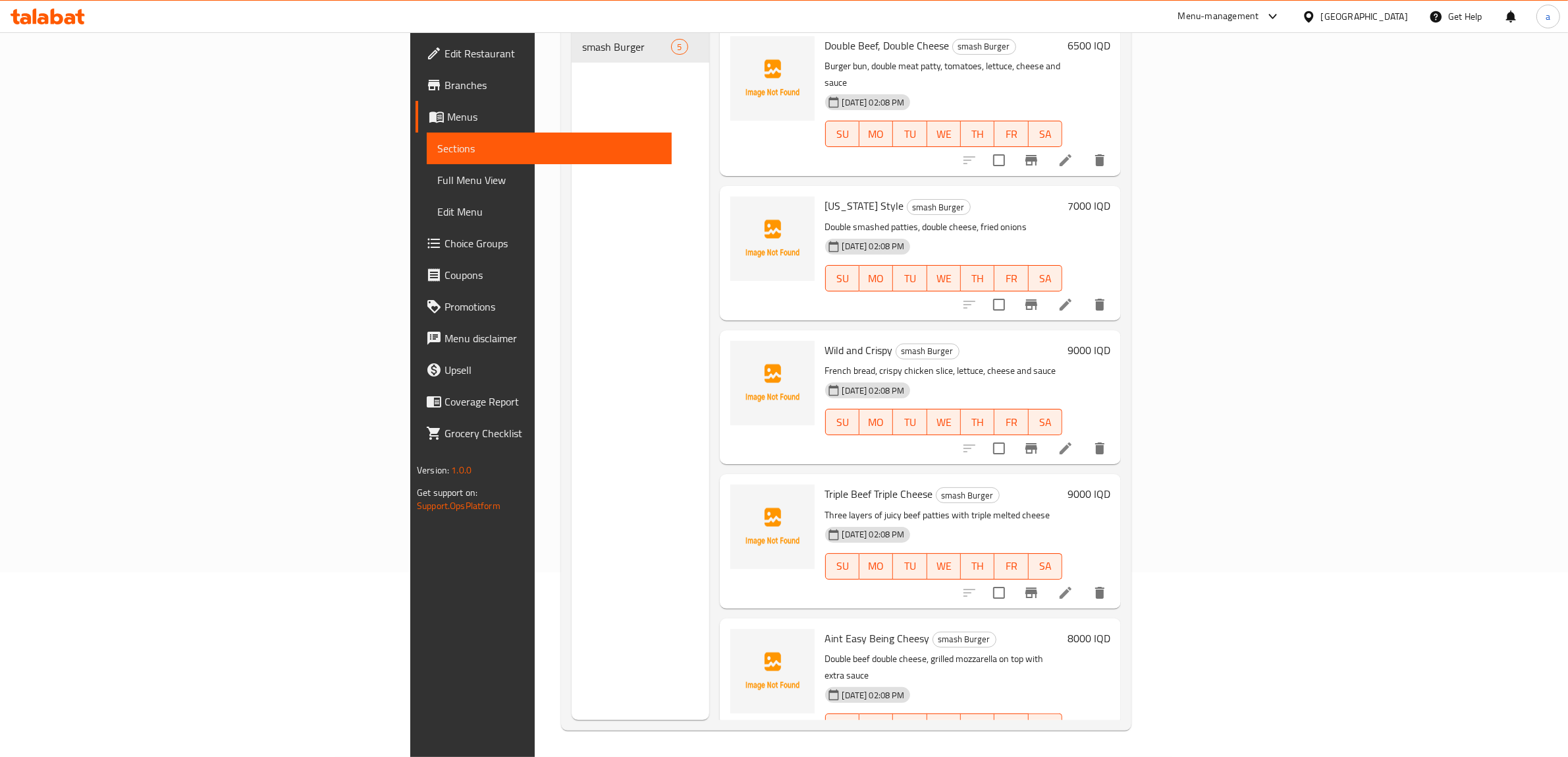
scroll to position [185, 0]
click at [1074, 440] on icon at bounding box center [1066, 448] width 16 height 16
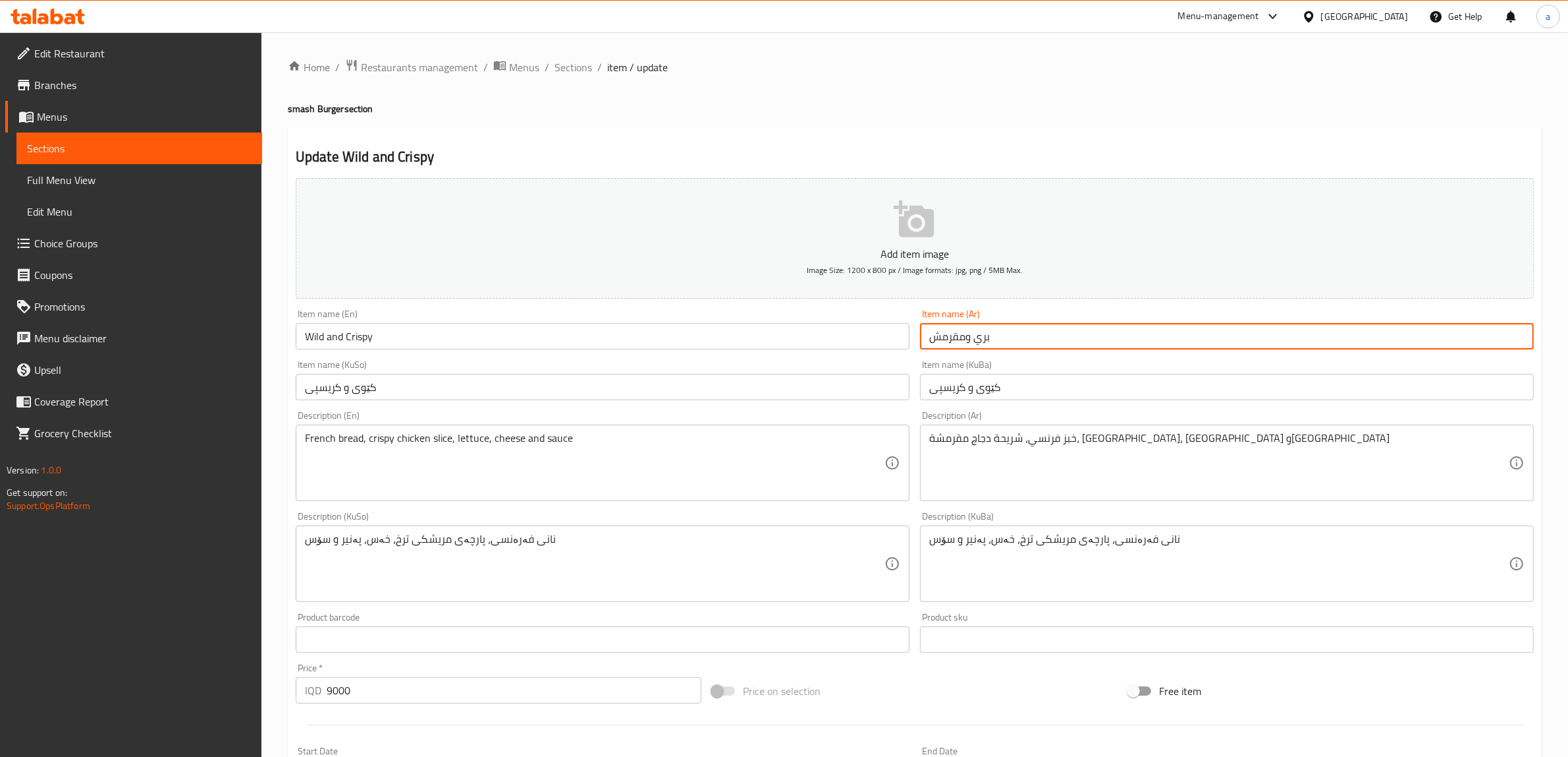
click at [966, 337] on input "بري ومقرمش" at bounding box center [1227, 337] width 614 height 27
type input "بري و مقرمش"
click at [985, 386] on input "کێوی و کریسپی" at bounding box center [1227, 387] width 614 height 27
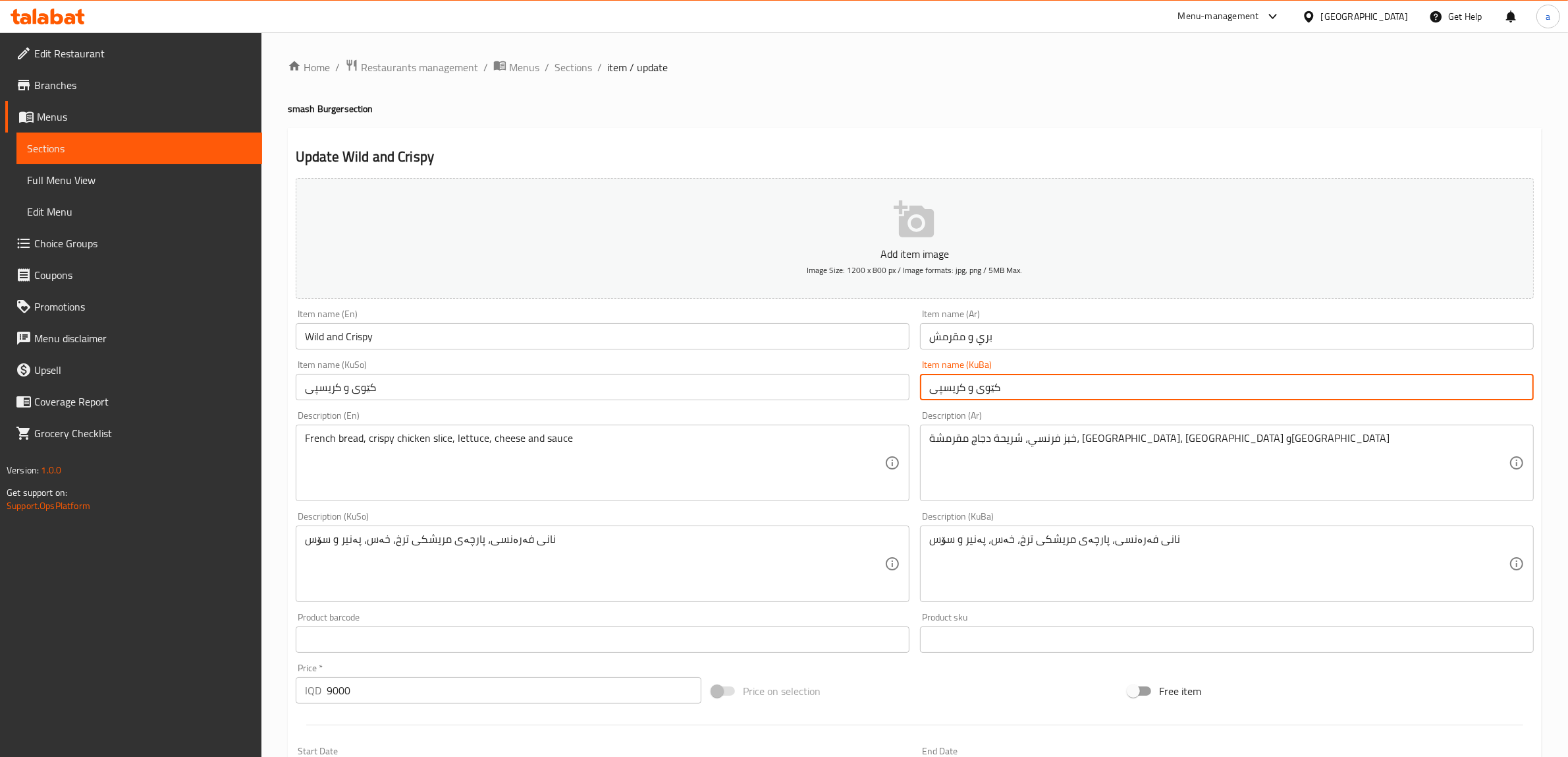
click at [985, 386] on input "کێوی و کریسپی" at bounding box center [1227, 387] width 614 height 27
paste input "text"
type input "کێوی و کریسپی"
click at [359, 390] on input "کێوی و کریسپی" at bounding box center [602, 387] width 614 height 27
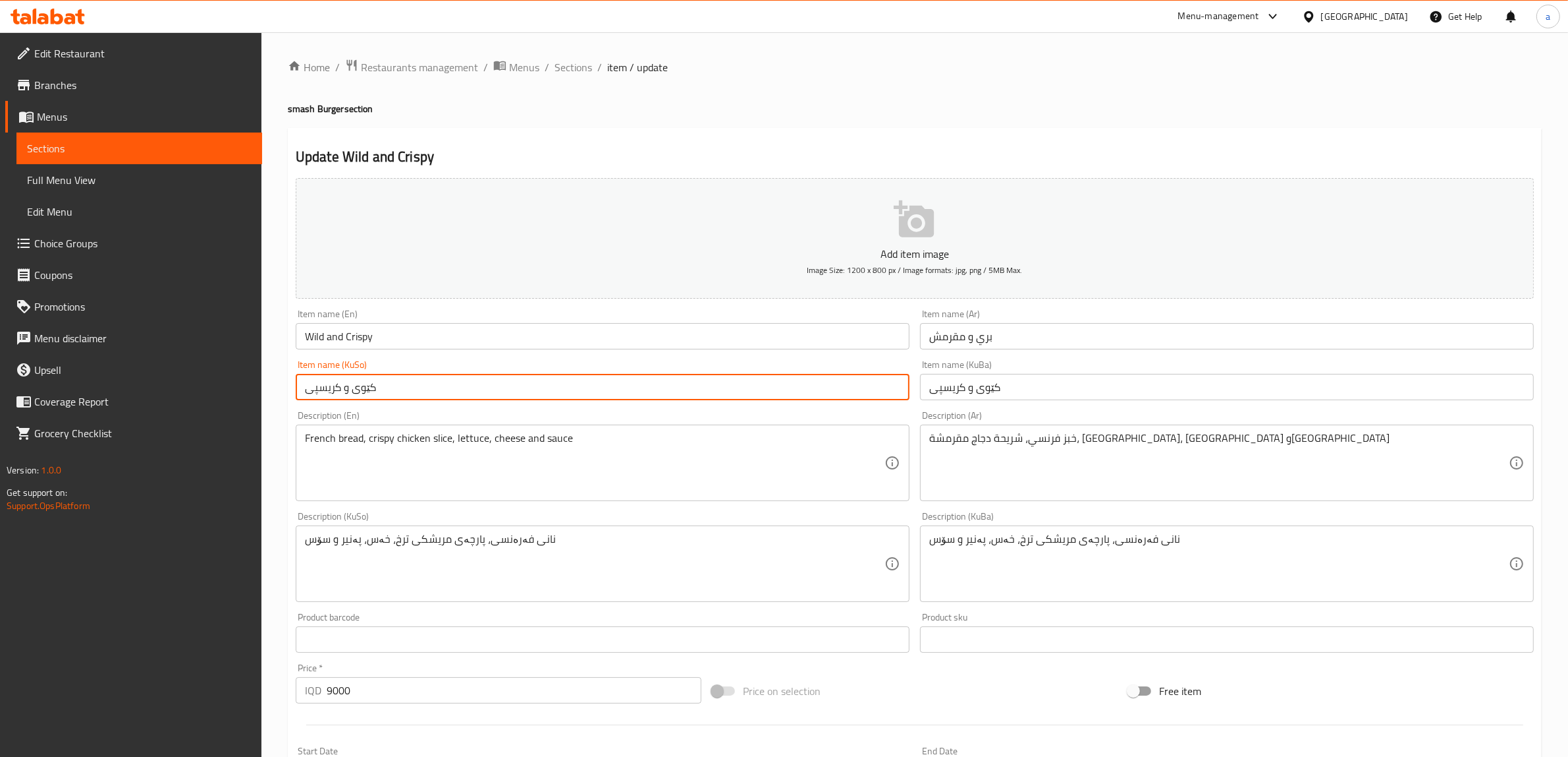
click at [359, 390] on input "کێوی و کریسپی" at bounding box center [602, 387] width 614 height 27
paste input "text"
type input "کێوی و کریسپی"
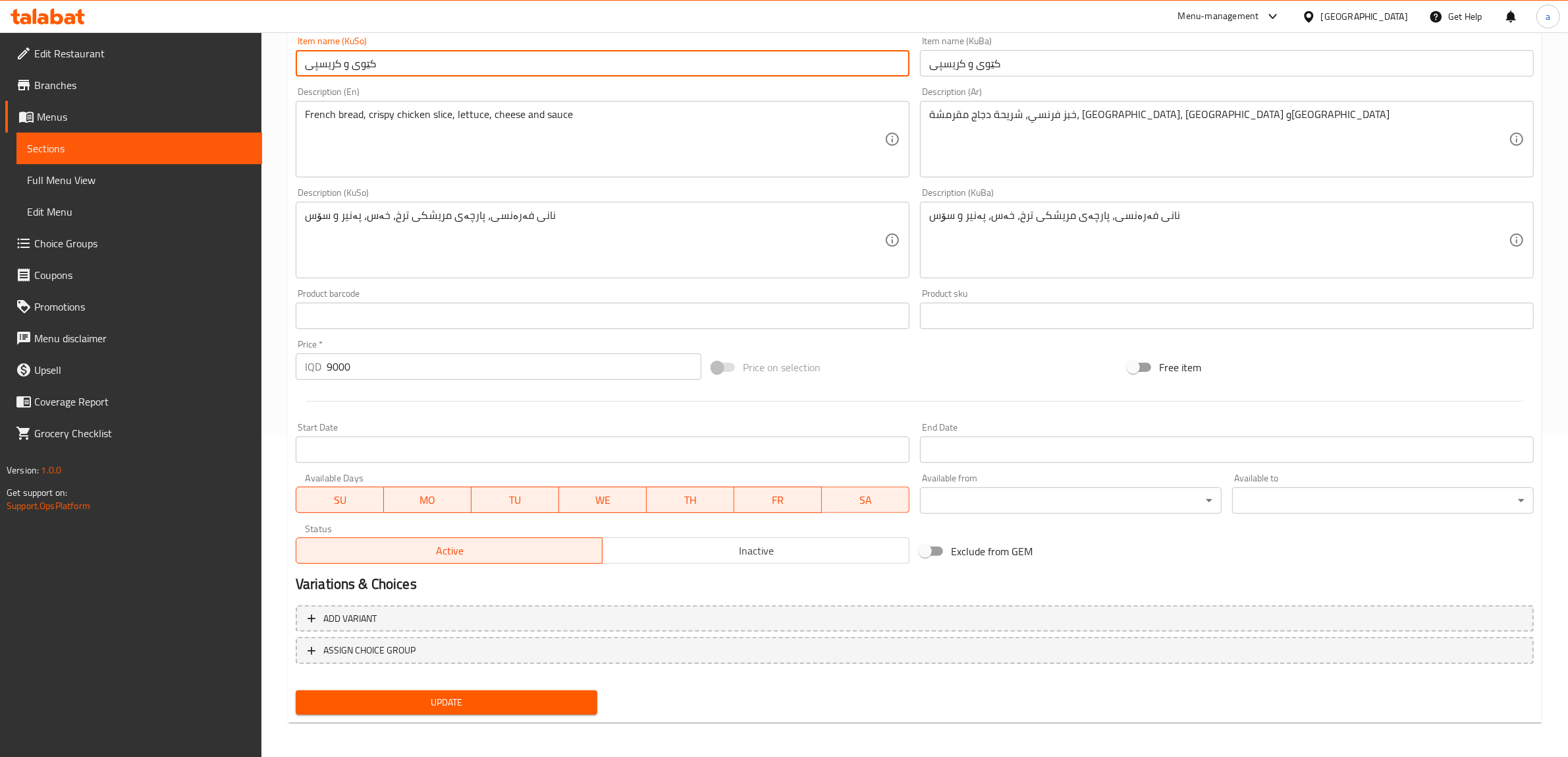
click at [488, 694] on span "Update" at bounding box center [447, 702] width 281 height 17
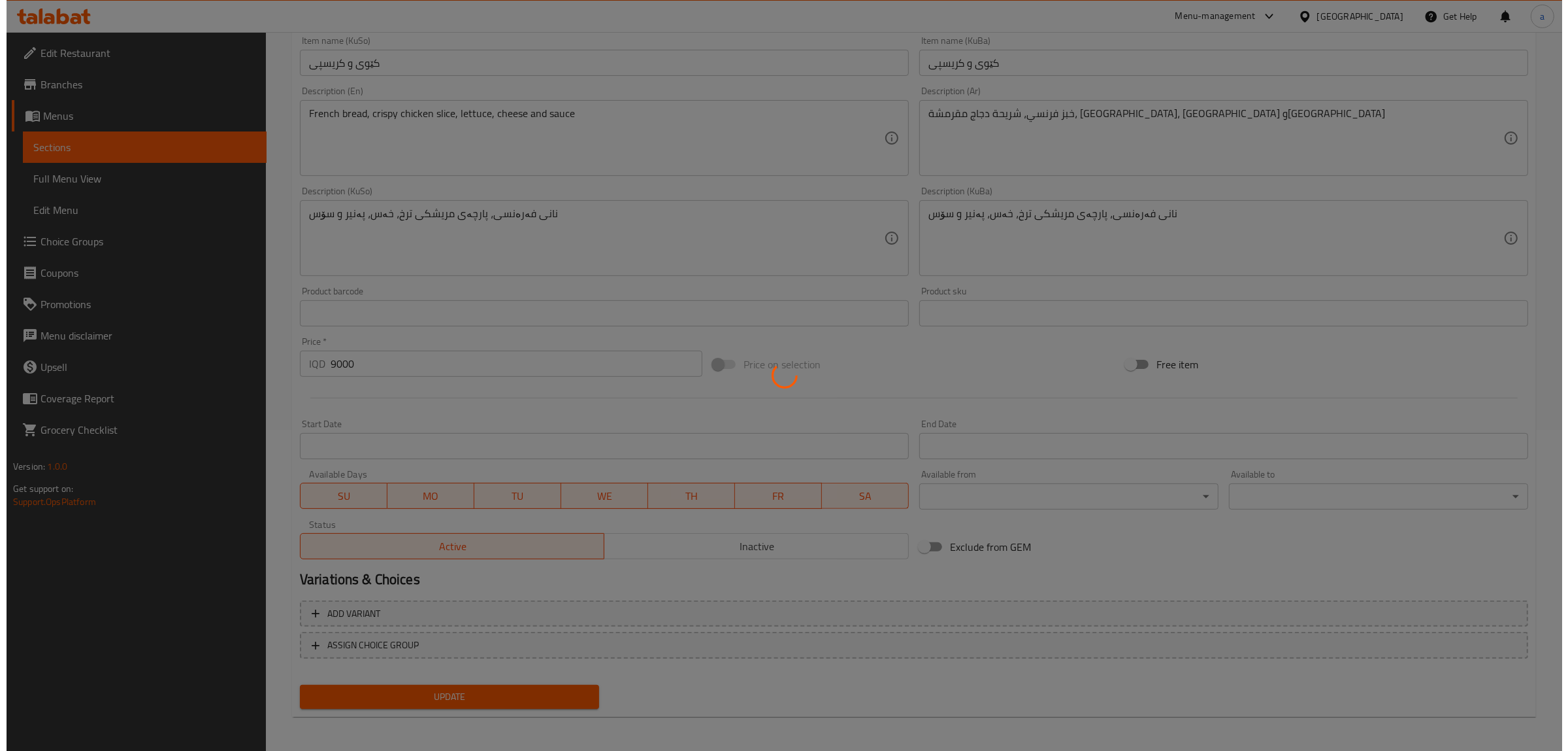
scroll to position [0, 0]
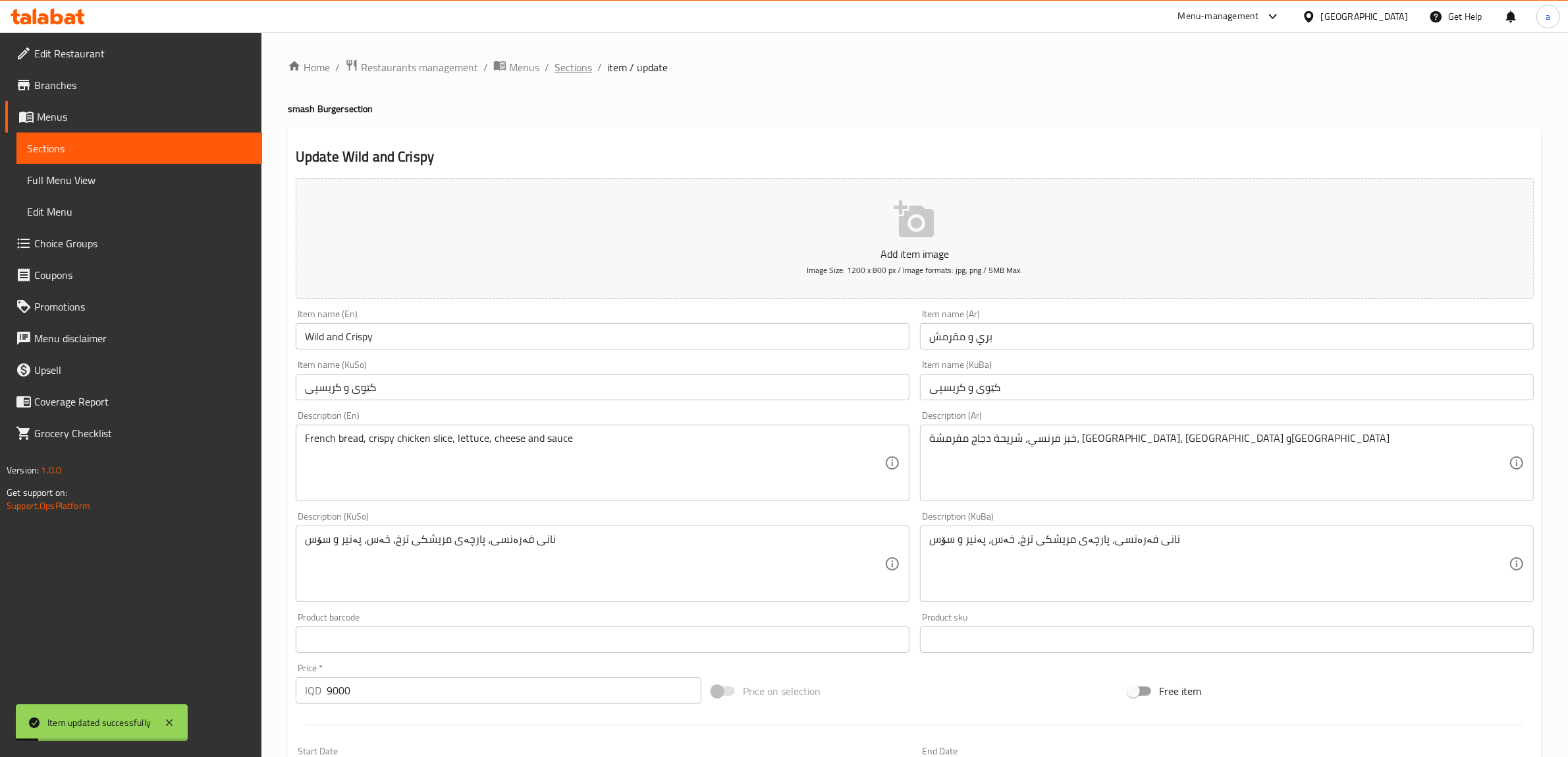
click at [566, 72] on span "Sections" at bounding box center [573, 66] width 37 height 16
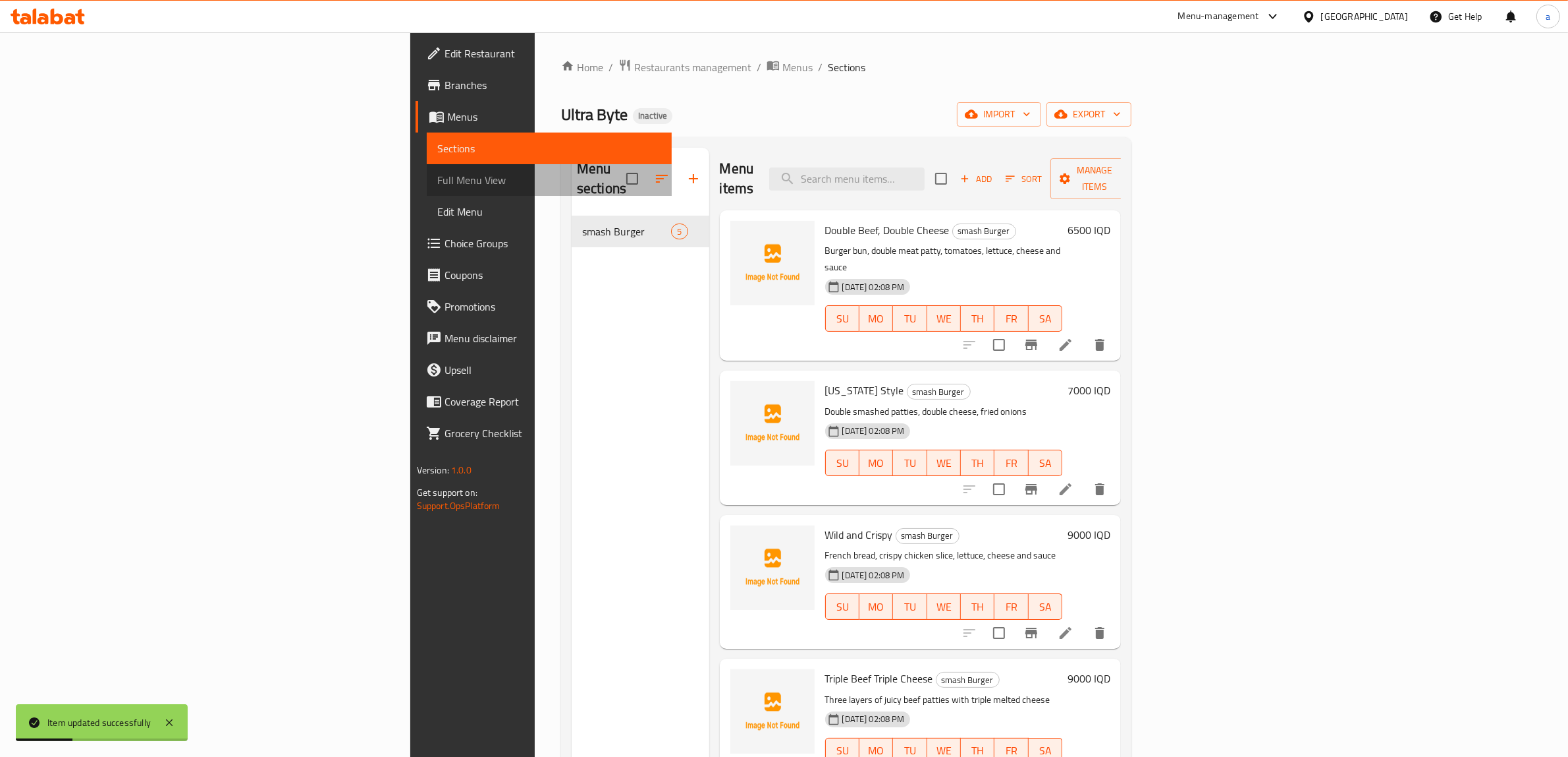
click at [438, 178] on span "Full Menu View" at bounding box center [550, 179] width 224 height 16
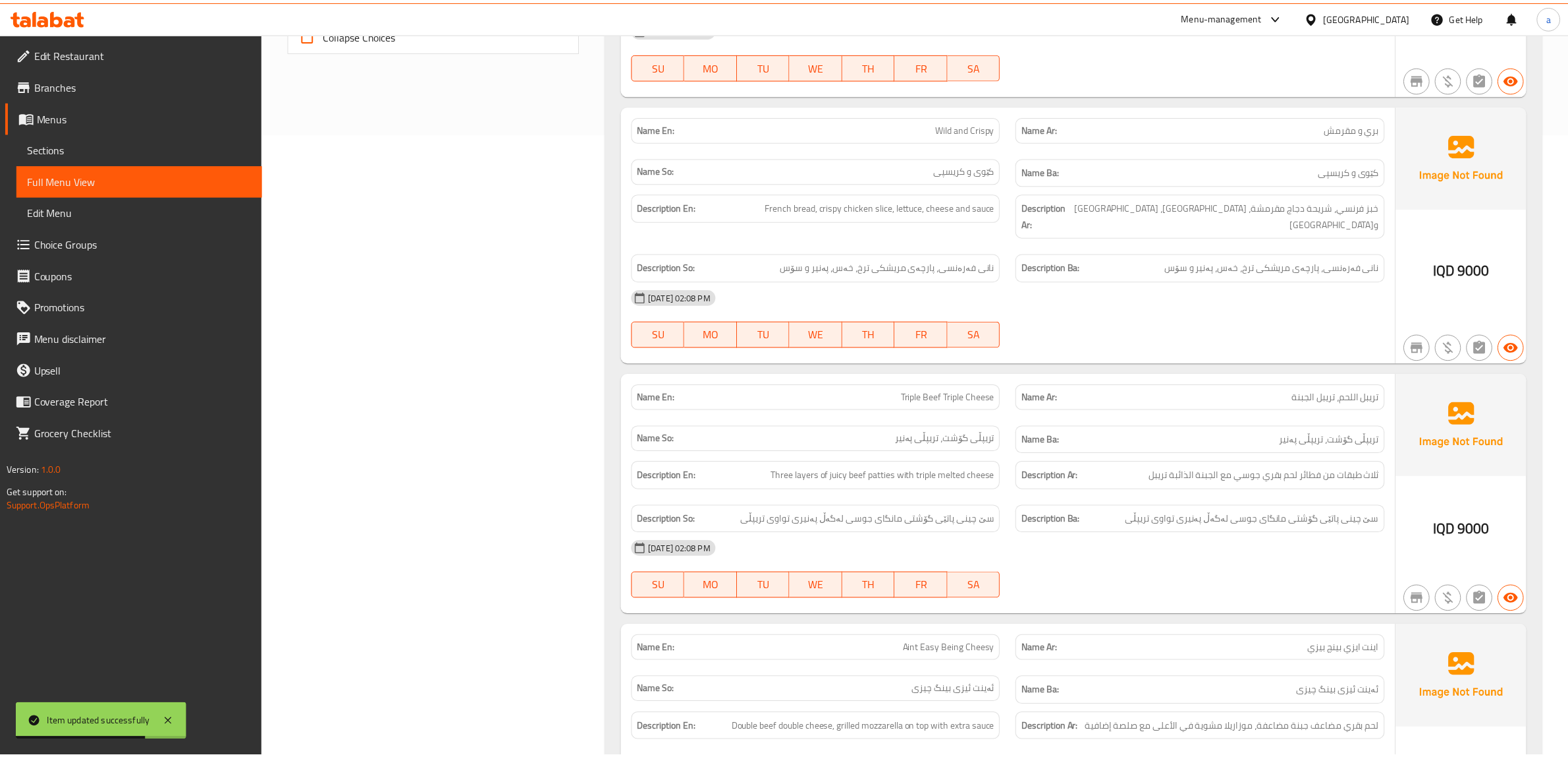
scroll to position [776, 0]
